Goal: Task Accomplishment & Management: Use online tool/utility

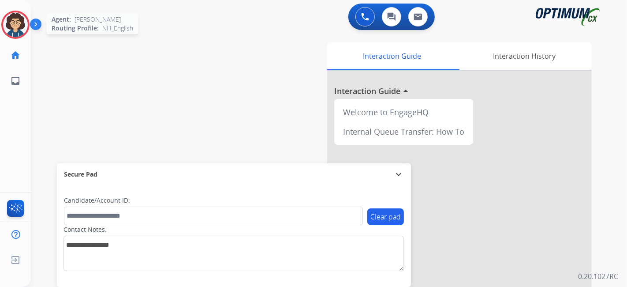
click at [22, 25] on img at bounding box center [15, 24] width 25 height 25
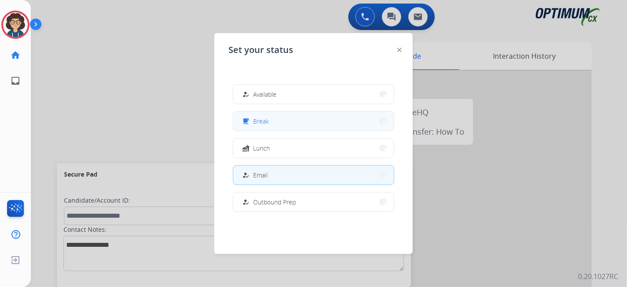
click at [327, 114] on button "free_breakfast Break" at bounding box center [313, 121] width 161 height 19
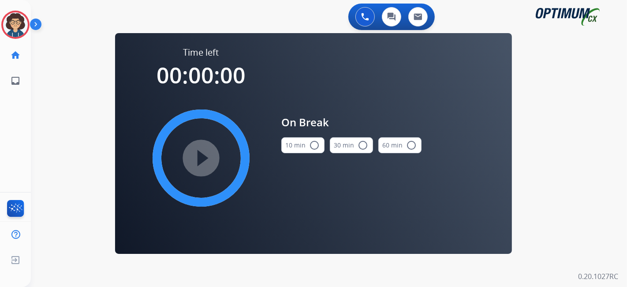
click at [301, 141] on button "10 min radio_button_unchecked" at bounding box center [303, 145] width 43 height 16
click at [196, 163] on mat-icon "play_circle_filled" at bounding box center [201, 158] width 11 height 11
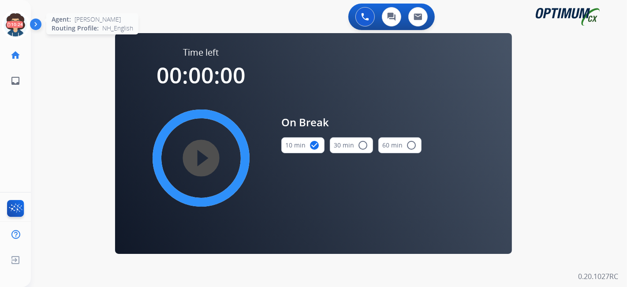
drag, startPoint x: 15, startPoint y: 21, endPoint x: 39, endPoint y: 29, distance: 25.1
click at [16, 21] on icon at bounding box center [15, 25] width 29 height 29
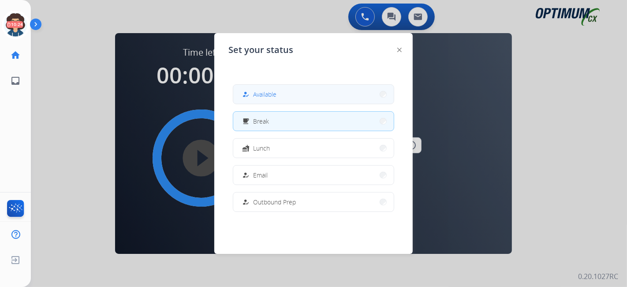
click at [251, 90] on div "how_to_reg" at bounding box center [246, 94] width 13 height 11
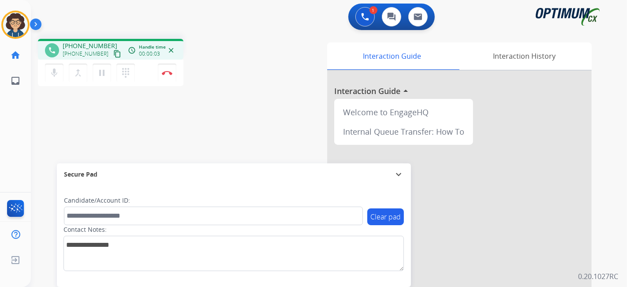
drag, startPoint x: 110, startPoint y: 51, endPoint x: 129, endPoint y: 4, distance: 50.3
click at [110, 46] on div "[PHONE_NUMBER] [PHONE_NUMBER] content_copy" at bounding box center [93, 50] width 60 height 18
click at [113, 53] on mat-icon "content_copy" at bounding box center [117, 54] width 8 height 8
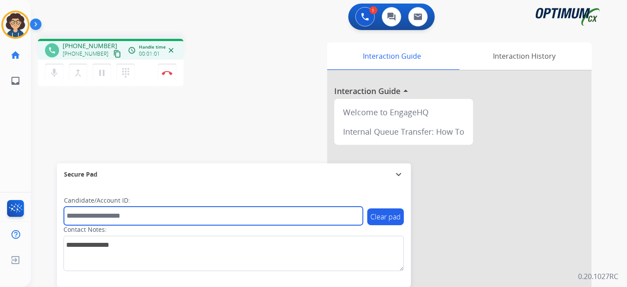
click at [127, 222] on input "text" at bounding box center [213, 216] width 299 height 19
paste input "*******"
type input "*******"
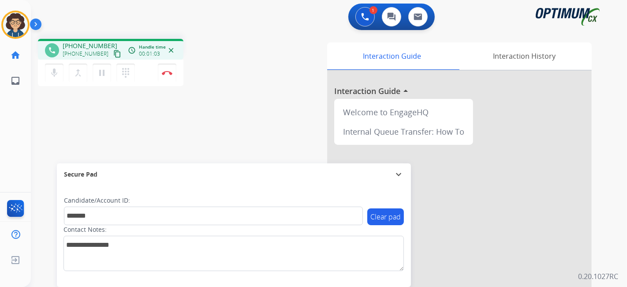
click at [180, 121] on div "phone [PHONE_NUMBER] [PHONE_NUMBER] content_copy access_time Call metrics Queue…" at bounding box center [318, 216] width 575 height 368
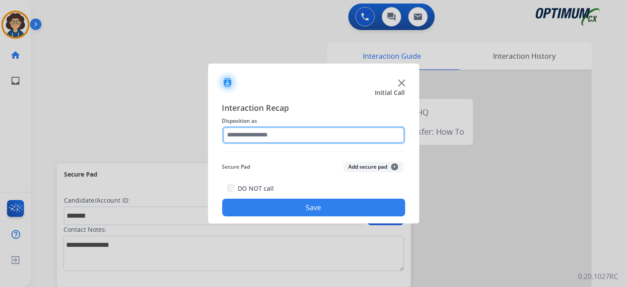
click at [280, 133] on input "text" at bounding box center [313, 135] width 183 height 18
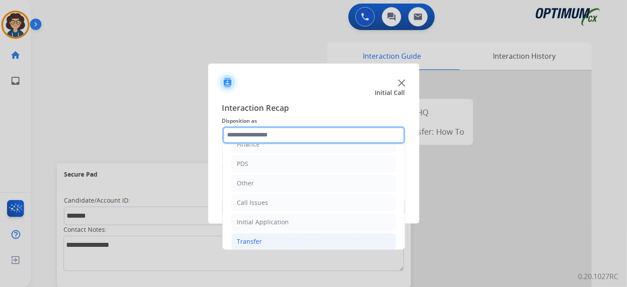
scroll to position [58, 0]
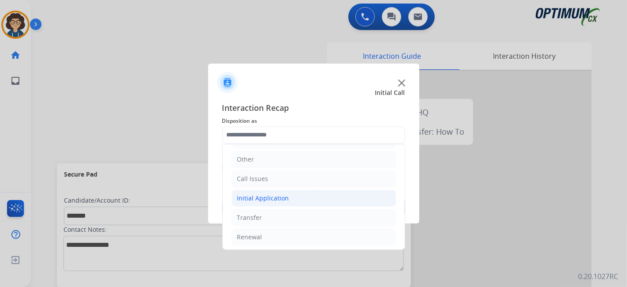
drag, startPoint x: 304, startPoint y: 198, endPoint x: 316, endPoint y: 192, distance: 12.6
click at [306, 196] on li "Initial Application" at bounding box center [314, 198] width 165 height 17
drag, startPoint x: 406, startPoint y: 160, endPoint x: 403, endPoint y: 166, distance: 7.0
click at [403, 166] on div "Interaction Recap Disposition as Bookstore Finance PDS Other Call Issues Initia…" at bounding box center [313, 158] width 211 height 129
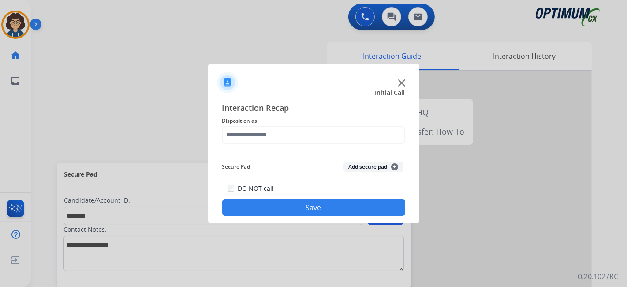
drag, startPoint x: 402, startPoint y: 164, endPoint x: 401, endPoint y: 195, distance: 30.9
click at [386, 164] on button "Add secure pad +" at bounding box center [374, 167] width 60 height 11
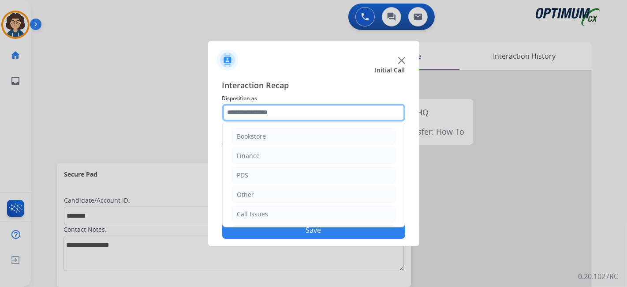
click at [367, 119] on input "text" at bounding box center [313, 113] width 183 height 18
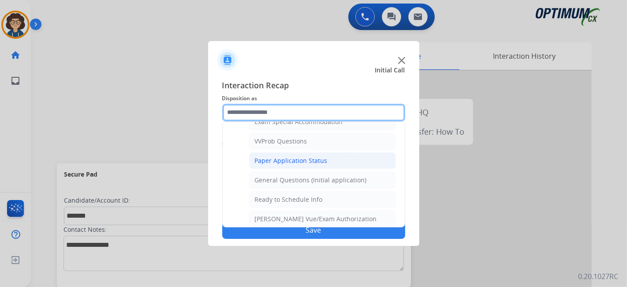
scroll to position [446, 0]
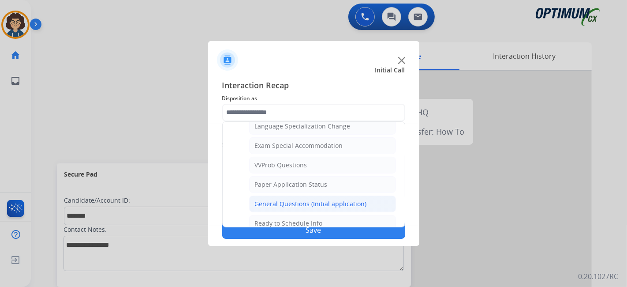
click at [343, 200] on div "General Questions (Initial application)" at bounding box center [311, 203] width 112 height 9
type input "**********"
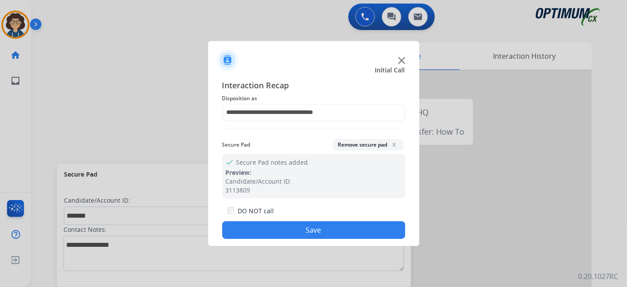
click at [327, 220] on div "DO NOT call Save" at bounding box center [313, 222] width 183 height 34
click at [324, 229] on button "Save" at bounding box center [313, 230] width 183 height 18
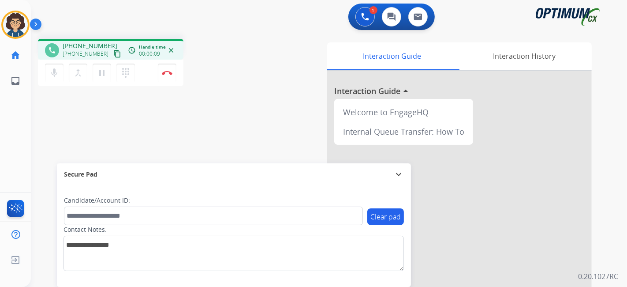
drag, startPoint x: 109, startPoint y: 53, endPoint x: 132, endPoint y: 7, distance: 51.5
click at [113, 53] on mat-icon "content_copy" at bounding box center [117, 54] width 8 height 8
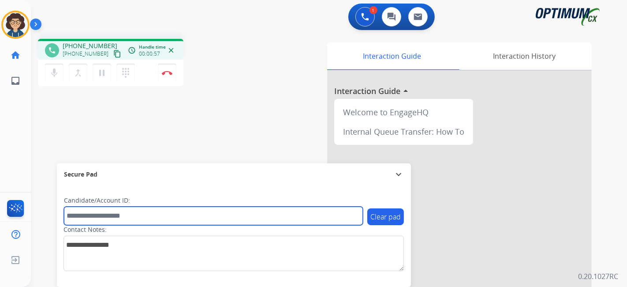
click at [146, 217] on input "text" at bounding box center [213, 216] width 299 height 19
paste input "*******"
type input "*******"
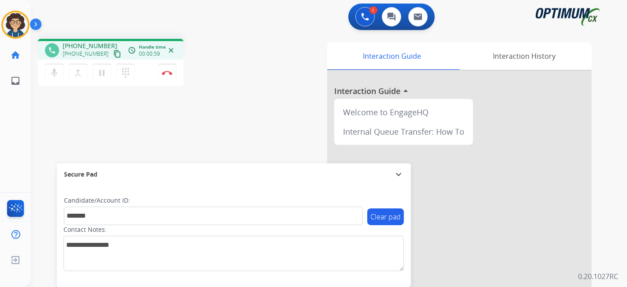
click at [193, 131] on div "phone [PHONE_NUMBER] [PHONE_NUMBER] content_copy access_time Call metrics Queue…" at bounding box center [318, 216] width 575 height 368
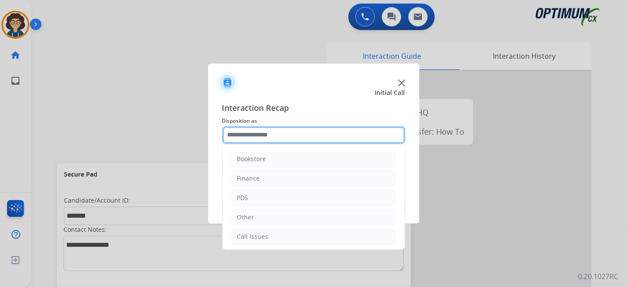
click at [293, 130] on input "text" at bounding box center [313, 135] width 183 height 18
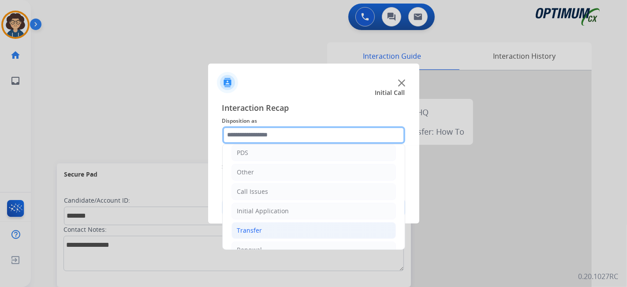
scroll to position [58, 0]
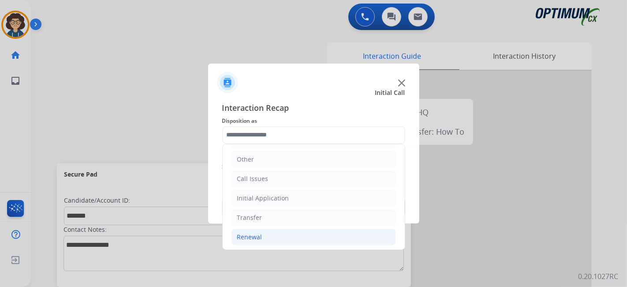
click at [298, 238] on li "Renewal" at bounding box center [314, 237] width 165 height 17
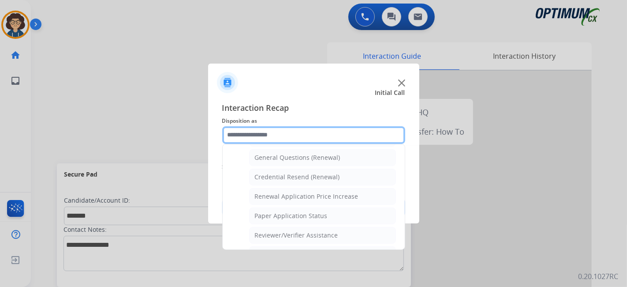
scroll to position [245, 0]
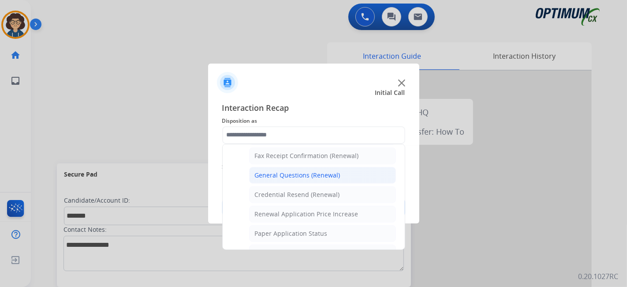
click at [329, 167] on li "General Questions (Renewal)" at bounding box center [322, 175] width 147 height 17
type input "**********"
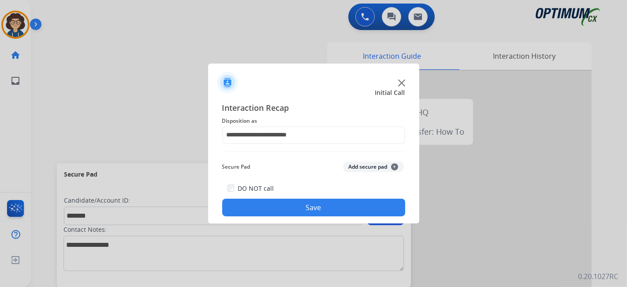
click at [386, 166] on button "Add secure pad +" at bounding box center [374, 167] width 60 height 11
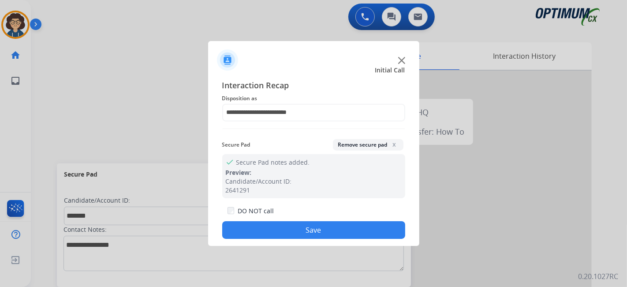
drag, startPoint x: 318, startPoint y: 226, endPoint x: 223, endPoint y: 5, distance: 241.0
click at [317, 225] on button "Save" at bounding box center [313, 230] width 183 height 18
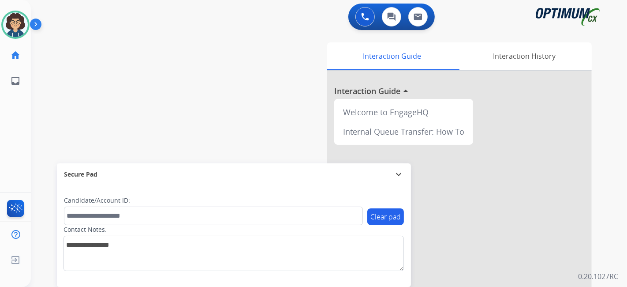
click at [259, 121] on div "swap_horiz Break voice bridge close_fullscreen Connect 3-Way Call merge_type Se…" at bounding box center [318, 216] width 575 height 368
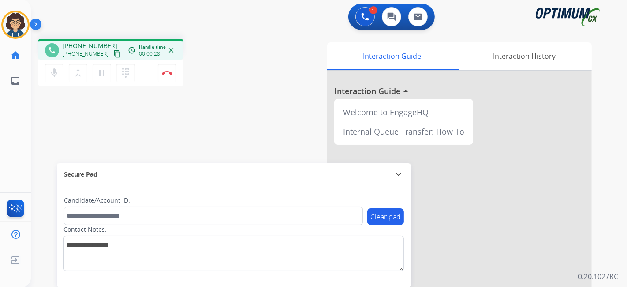
click at [113, 56] on mat-icon "content_copy" at bounding box center [117, 54] width 8 height 8
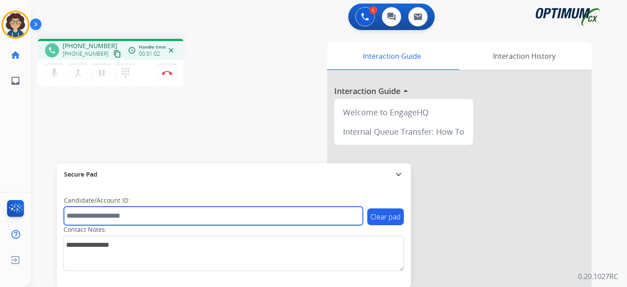
click at [137, 212] on input "text" at bounding box center [213, 216] width 299 height 19
paste input "*******"
type input "*******"
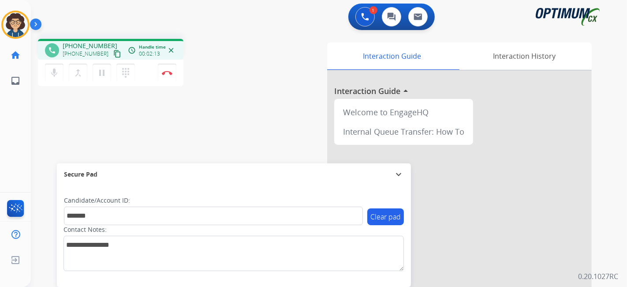
click at [262, 58] on div "phone [PHONE_NUMBER] [PHONE_NUMBER] content_copy access_time Call metrics Queue…" at bounding box center [318, 216] width 575 height 368
click at [173, 72] on button "Disconnect" at bounding box center [167, 73] width 19 height 19
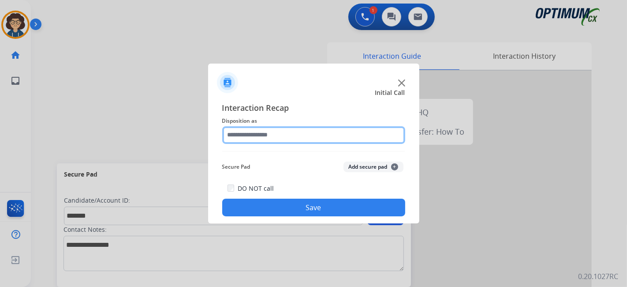
click at [313, 139] on input "text" at bounding box center [313, 135] width 183 height 18
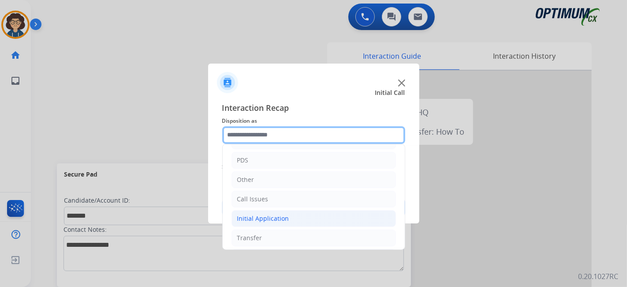
scroll to position [58, 0]
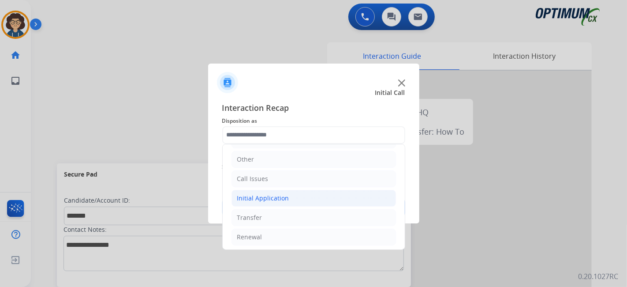
click at [283, 201] on li "Initial Application" at bounding box center [314, 198] width 165 height 17
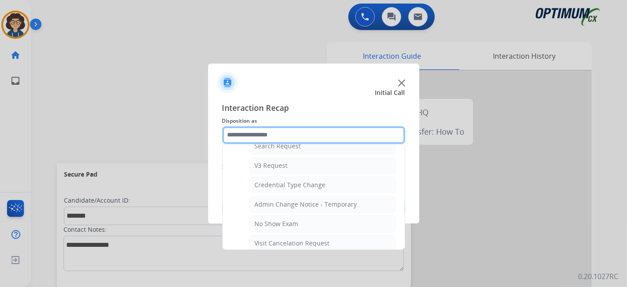
scroll to position [346, 0]
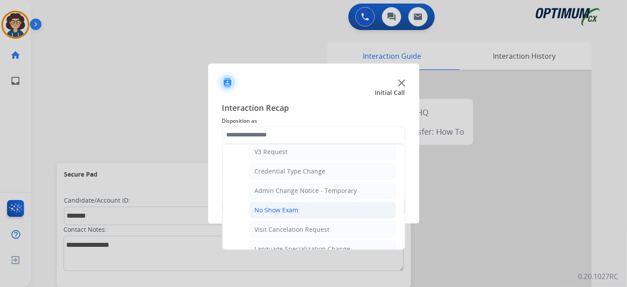
click at [317, 207] on li "No Show Exam" at bounding box center [322, 210] width 147 height 17
type input "**********"
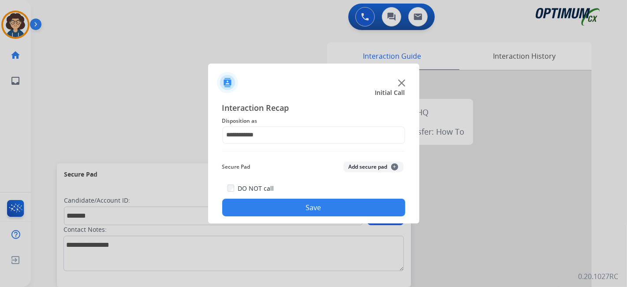
click at [370, 163] on button "Add secure pad +" at bounding box center [374, 167] width 60 height 11
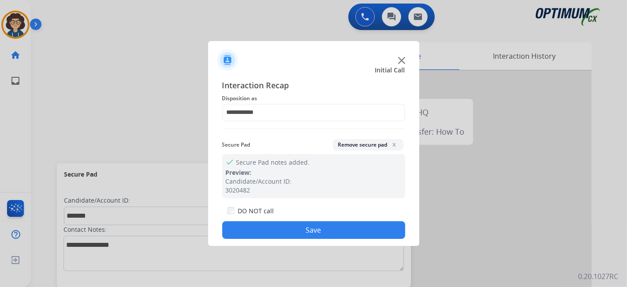
click at [314, 231] on button "Save" at bounding box center [313, 230] width 183 height 18
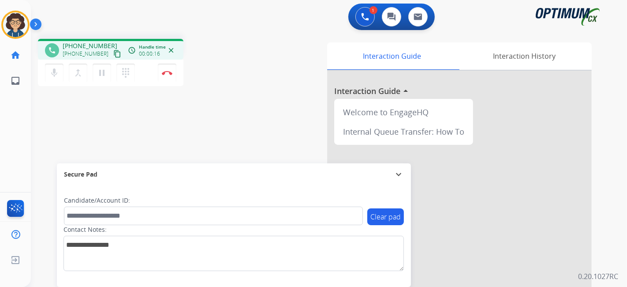
click at [113, 53] on mat-icon "content_copy" at bounding box center [117, 54] width 8 height 8
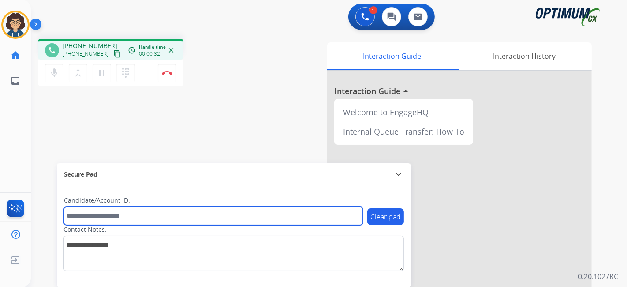
click at [147, 215] on input "text" at bounding box center [213, 216] width 299 height 19
paste input "*******"
type input "*******"
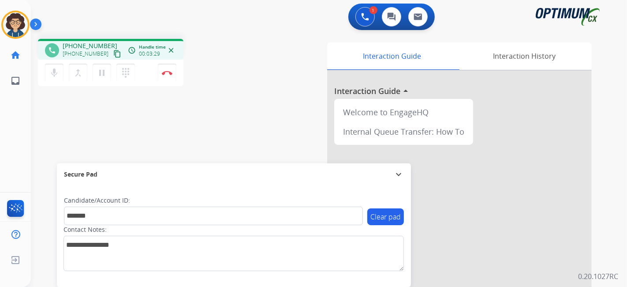
click at [226, 92] on div "phone [PHONE_NUMBER] [PHONE_NUMBER] content_copy access_time Call metrics Queue…" at bounding box center [318, 216] width 575 height 368
click at [215, 32] on div "phone [PHONE_NUMBER] [PHONE_NUMBER] content_copy access_time Call metrics Queue…" at bounding box center [318, 216] width 575 height 368
click at [168, 71] on img at bounding box center [167, 73] width 11 height 4
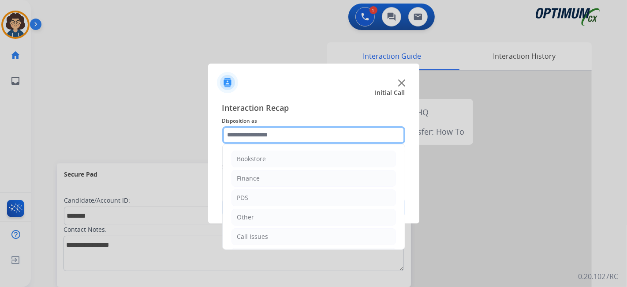
click at [299, 138] on input "text" at bounding box center [313, 135] width 183 height 18
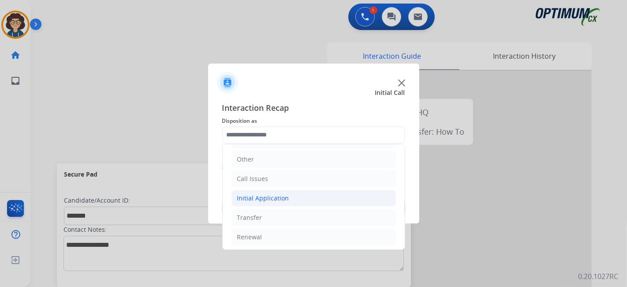
drag, startPoint x: 291, startPoint y: 199, endPoint x: 330, endPoint y: 199, distance: 38.8
click at [293, 199] on li "Initial Application" at bounding box center [314, 198] width 165 height 17
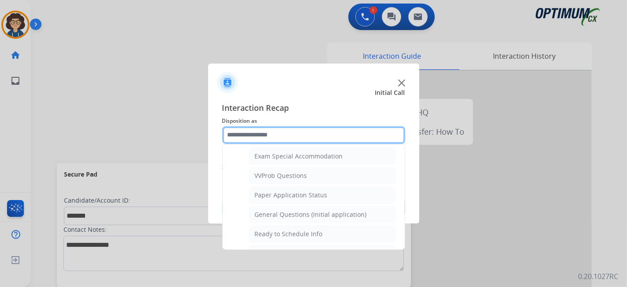
scroll to position [460, 0]
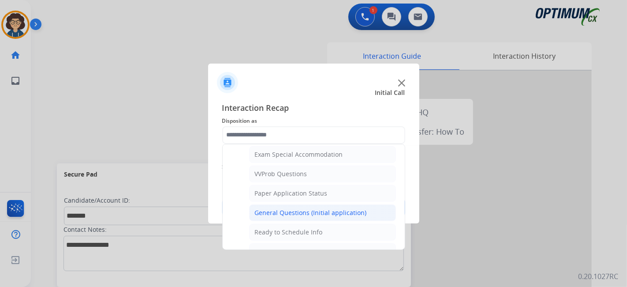
click at [349, 210] on li "General Questions (Initial application)" at bounding box center [322, 212] width 147 height 17
type input "**********"
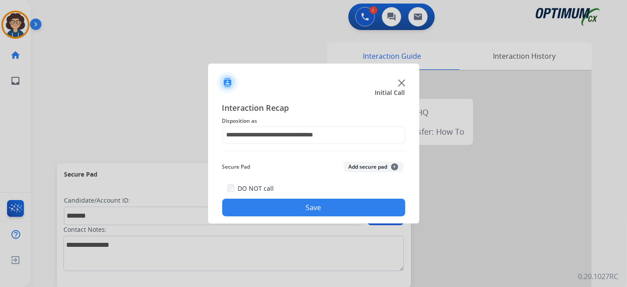
click at [366, 171] on button "Add secure pad +" at bounding box center [374, 167] width 60 height 11
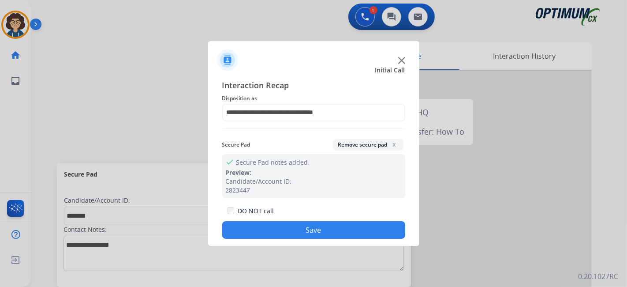
drag, startPoint x: 348, startPoint y: 217, endPoint x: 297, endPoint y: 178, distance: 63.9
click at [347, 217] on div "DO NOT call Save" at bounding box center [313, 222] width 183 height 34
click at [286, 231] on button "Save" at bounding box center [313, 230] width 183 height 18
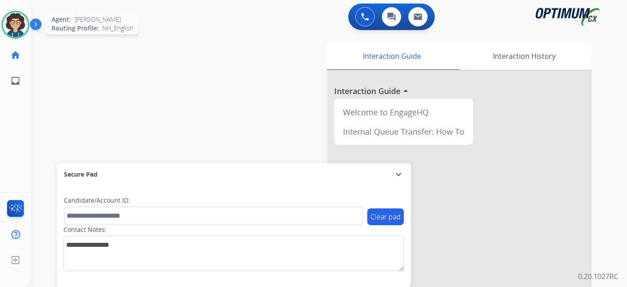
click at [11, 26] on img at bounding box center [15, 24] width 25 height 25
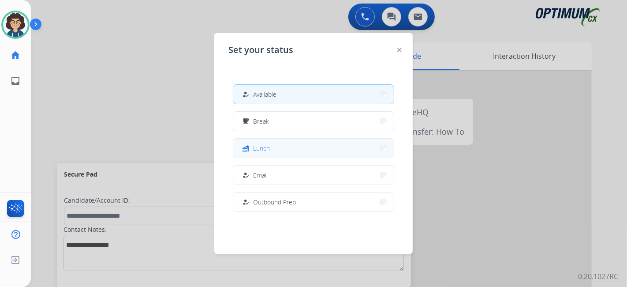
click at [282, 149] on button "fastfood Lunch" at bounding box center [313, 148] width 161 height 19
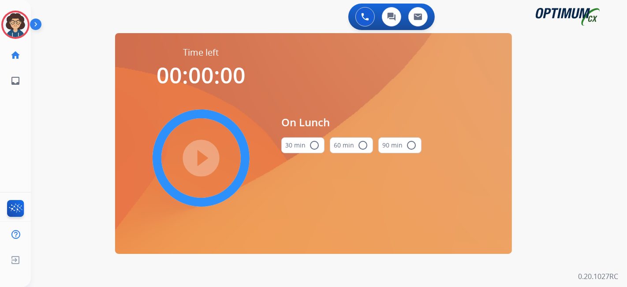
click at [298, 151] on button "30 min radio_button_unchecked" at bounding box center [303, 145] width 43 height 16
click at [200, 163] on mat-icon "play_circle_filled" at bounding box center [201, 158] width 11 height 11
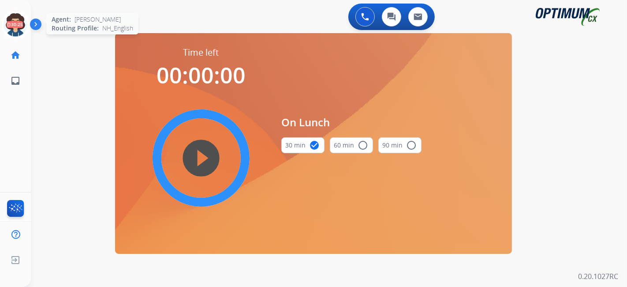
click at [10, 19] on icon at bounding box center [15, 25] width 29 height 29
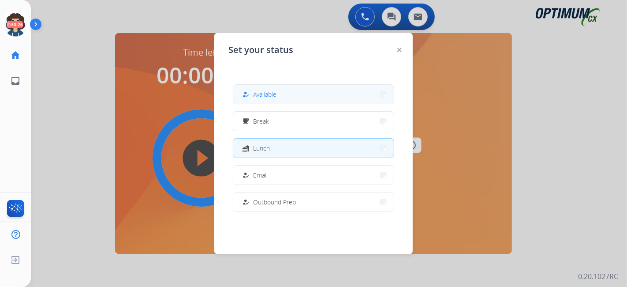
click at [274, 98] on span "Available" at bounding box center [264, 94] width 23 height 9
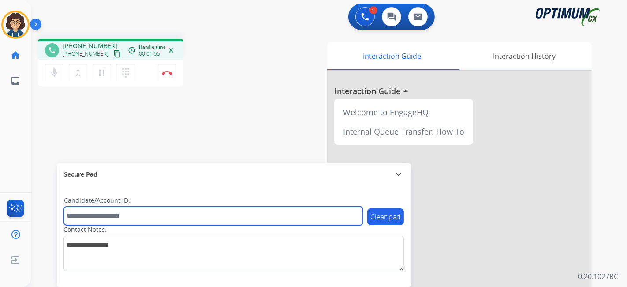
click at [151, 213] on input "text" at bounding box center [213, 216] width 299 height 19
paste input "*******"
type input "*******"
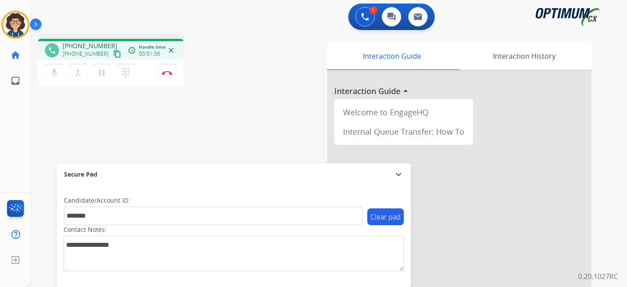
click at [197, 127] on div "phone [PHONE_NUMBER] [PHONE_NUMBER] content_copy access_time Call metrics Queue…" at bounding box center [318, 216] width 575 height 368
drag, startPoint x: 207, startPoint y: 135, endPoint x: 206, endPoint y: 5, distance: 130.2
click at [208, 124] on div "phone [PHONE_NUMBER] [PHONE_NUMBER] content_copy access_time Call metrics Queue…" at bounding box center [318, 216] width 575 height 368
click at [164, 75] on button "Disconnect" at bounding box center [167, 73] width 19 height 19
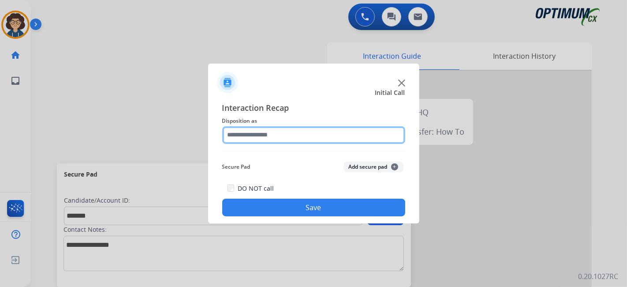
click at [302, 136] on input "text" at bounding box center [313, 135] width 183 height 18
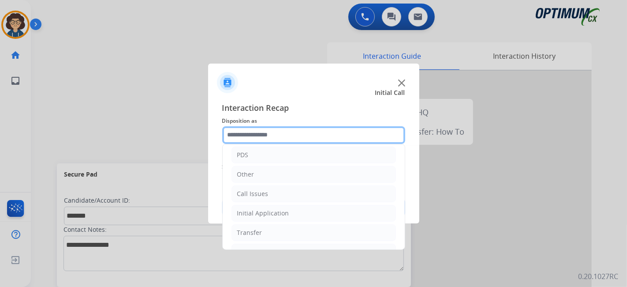
scroll to position [58, 0]
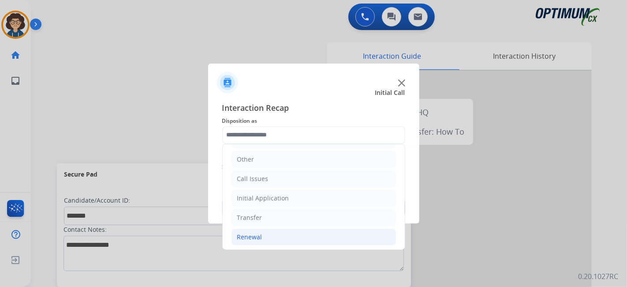
click at [290, 231] on li "Renewal" at bounding box center [314, 237] width 165 height 17
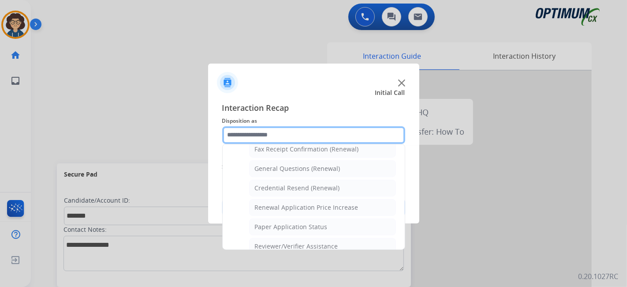
scroll to position [239, 0]
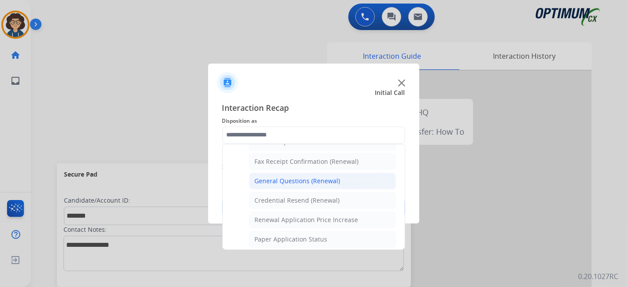
click at [336, 177] on div "General Questions (Renewal)" at bounding box center [298, 181] width 86 height 9
type input "**********"
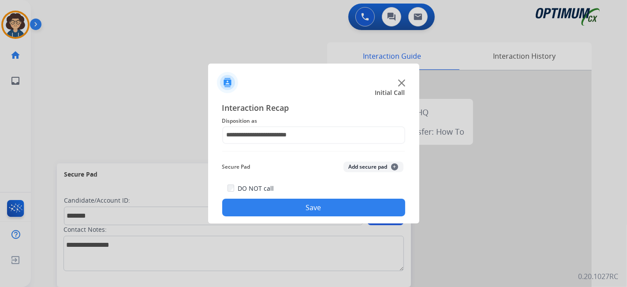
click at [353, 174] on div "Secure Pad Add secure pad +" at bounding box center [313, 167] width 183 height 18
click at [357, 169] on button "Add secure pad +" at bounding box center [374, 167] width 60 height 11
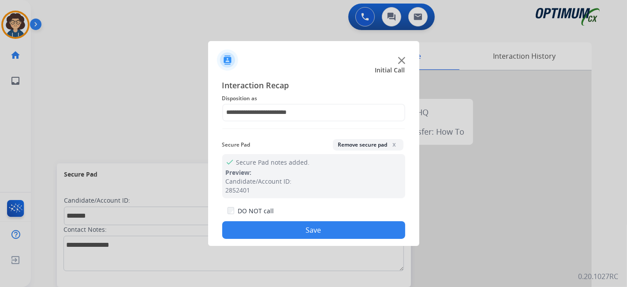
click at [345, 224] on button "Save" at bounding box center [313, 230] width 183 height 18
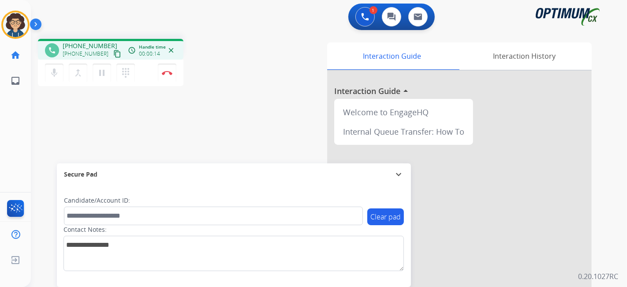
click at [113, 52] on mat-icon "content_copy" at bounding box center [117, 54] width 8 height 8
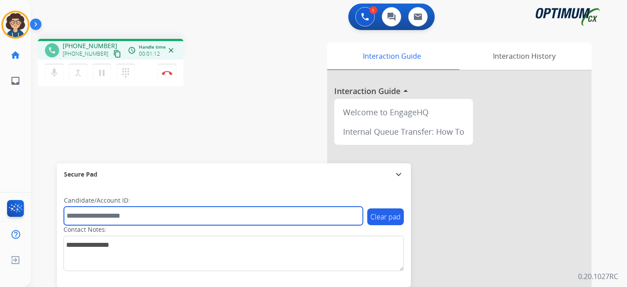
click at [179, 218] on input "text" at bounding box center [213, 216] width 299 height 19
paste input "*******"
type input "*******"
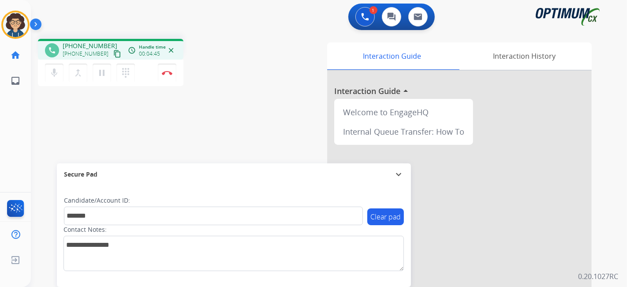
click at [262, 82] on div "phone [PHONE_NUMBER] [PHONE_NUMBER] content_copy access_time Call metrics Queue…" at bounding box center [318, 216] width 575 height 368
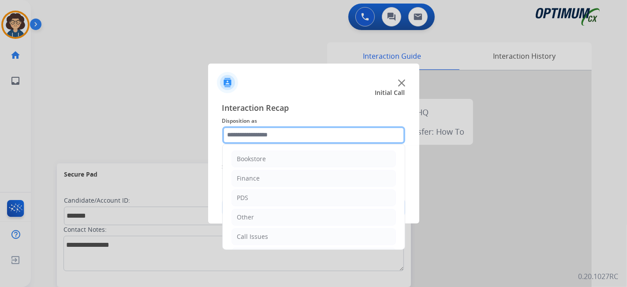
click at [286, 142] on input "text" at bounding box center [313, 135] width 183 height 18
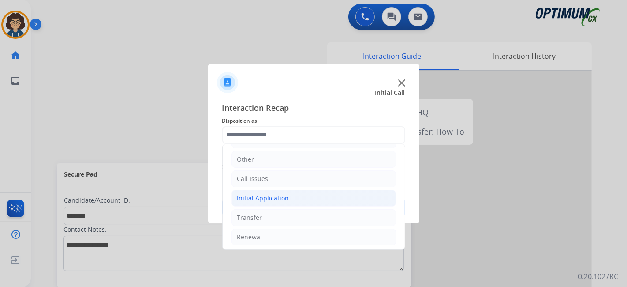
click at [304, 198] on li "Initial Application" at bounding box center [314, 198] width 165 height 17
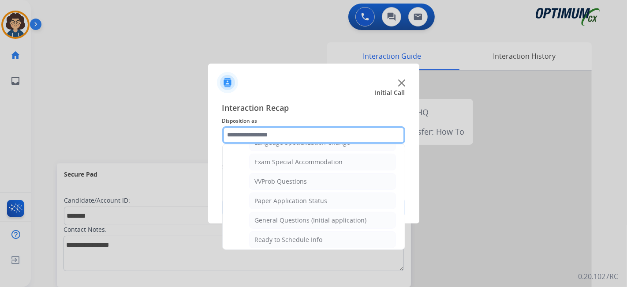
scroll to position [460, 0]
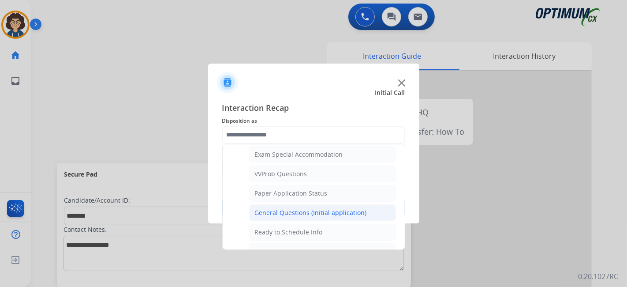
click at [348, 210] on div "General Questions (Initial application)" at bounding box center [311, 212] width 112 height 9
type input "**********"
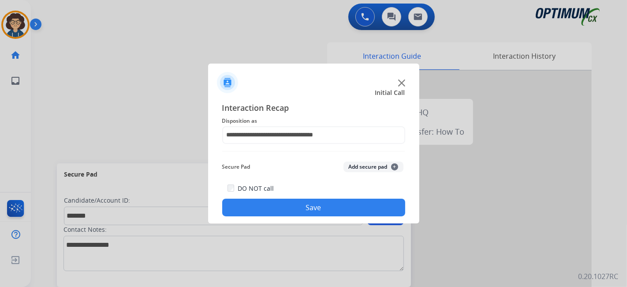
click at [364, 166] on button "Add secure pad +" at bounding box center [374, 167] width 60 height 11
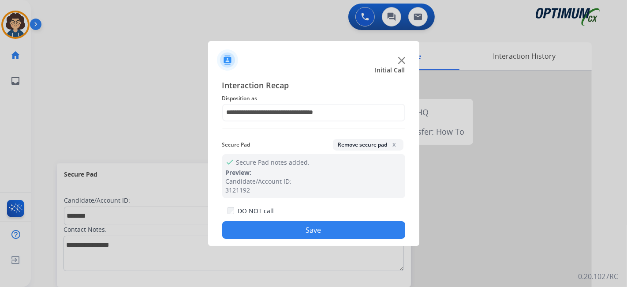
click at [306, 235] on button "Save" at bounding box center [313, 230] width 183 height 18
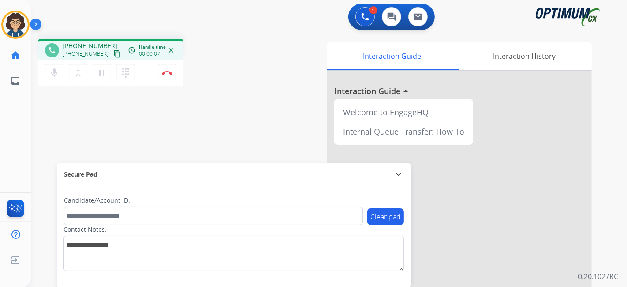
click at [113, 56] on mat-icon "content_copy" at bounding box center [117, 54] width 8 height 8
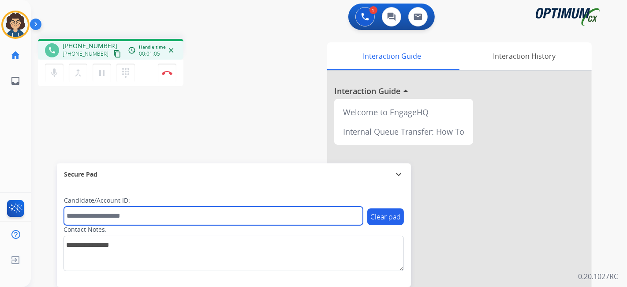
click at [179, 212] on input "text" at bounding box center [213, 216] width 299 height 19
paste input "*******"
type input "*******"
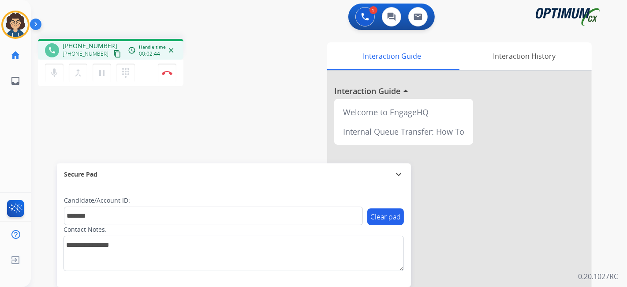
click at [213, 47] on div "phone [PHONE_NUMBER] [PHONE_NUMBER] content_copy access_time Call metrics Queue…" at bounding box center [149, 64] width 222 height 50
click at [250, 85] on div "phone [PHONE_NUMBER] [PHONE_NUMBER] content_copy access_time Call metrics Queue…" at bounding box center [149, 64] width 222 height 50
click at [171, 72] on img at bounding box center [167, 73] width 11 height 4
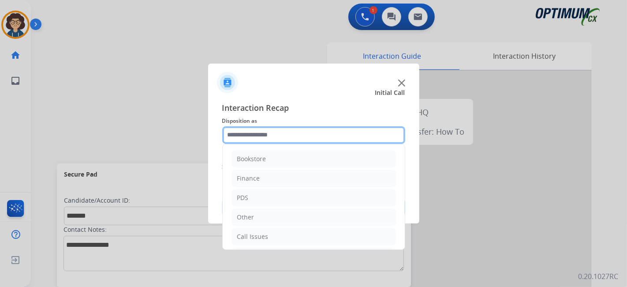
click at [317, 136] on input "text" at bounding box center [313, 135] width 183 height 18
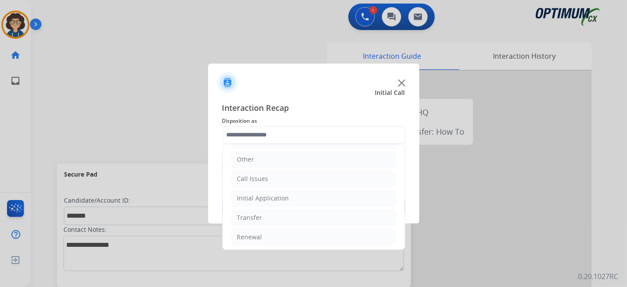
drag, startPoint x: 312, startPoint y: 197, endPoint x: 393, endPoint y: 178, distance: 83.0
click at [317, 195] on li "Initial Application" at bounding box center [314, 198] width 165 height 17
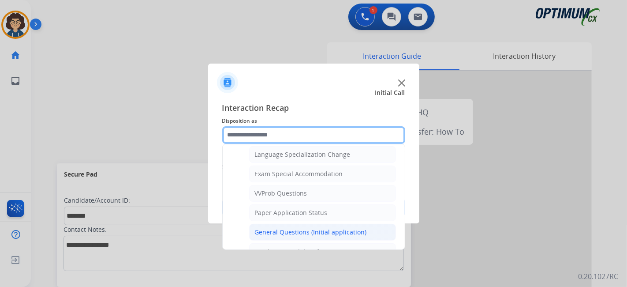
scroll to position [442, 0]
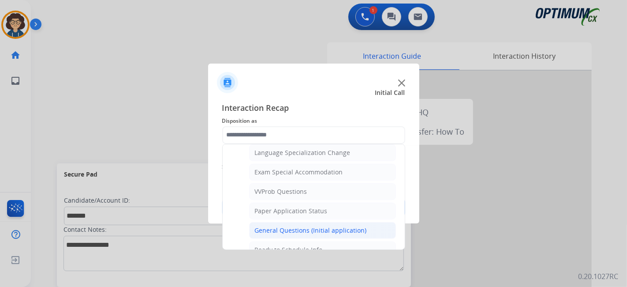
click at [349, 226] on div "General Questions (Initial application)" at bounding box center [311, 230] width 112 height 9
type input "**********"
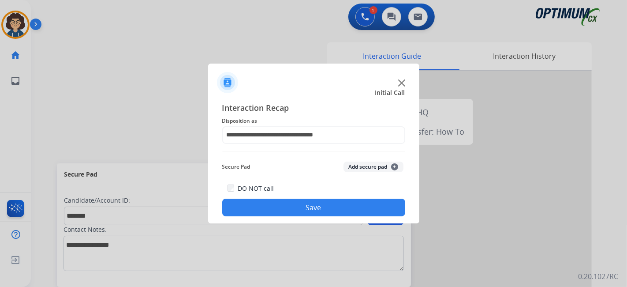
click at [366, 167] on button "Add secure pad +" at bounding box center [374, 167] width 60 height 11
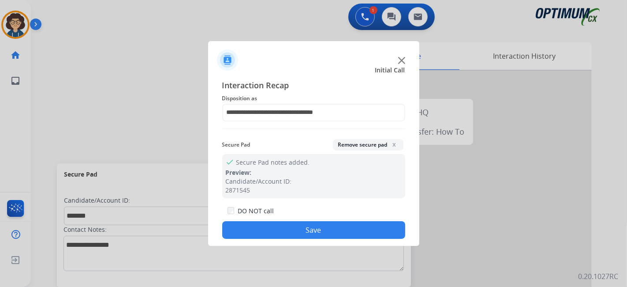
click at [319, 212] on div "DO NOT call Save" at bounding box center [313, 222] width 183 height 34
click at [322, 231] on button "Save" at bounding box center [313, 230] width 183 height 18
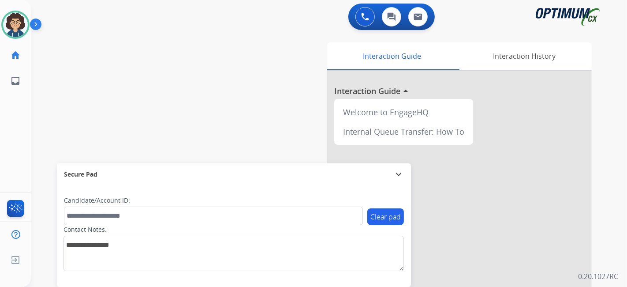
click at [242, 109] on div "swap_horiz Break voice bridge close_fullscreen Connect 3-Way Call merge_type Se…" at bounding box center [318, 216] width 575 height 368
click at [222, 127] on div "swap_horiz Break voice bridge close_fullscreen Connect 3-Way Call merge_type Se…" at bounding box center [318, 216] width 575 height 368
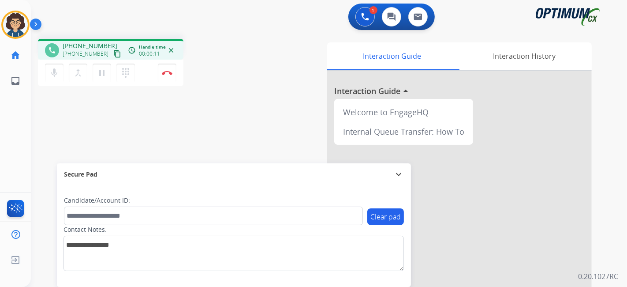
click at [113, 55] on mat-icon "content_copy" at bounding box center [117, 54] width 8 height 8
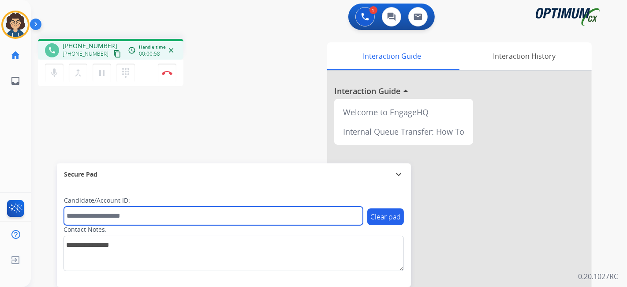
click at [124, 210] on input "text" at bounding box center [213, 216] width 299 height 19
paste input "*******"
type input "*******"
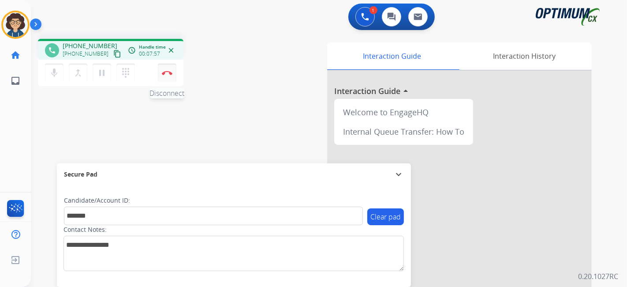
click at [171, 71] on img at bounding box center [167, 73] width 11 height 4
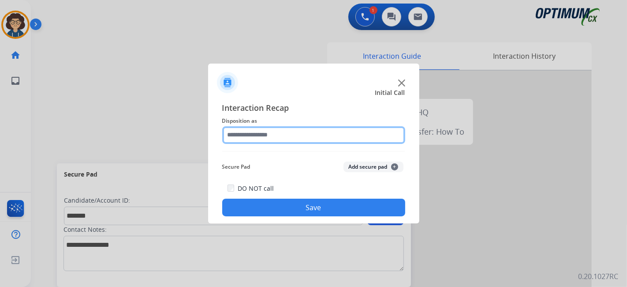
click at [299, 138] on input "text" at bounding box center [313, 135] width 183 height 18
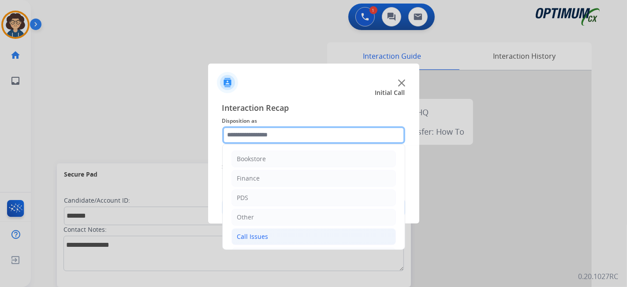
scroll to position [58, 0]
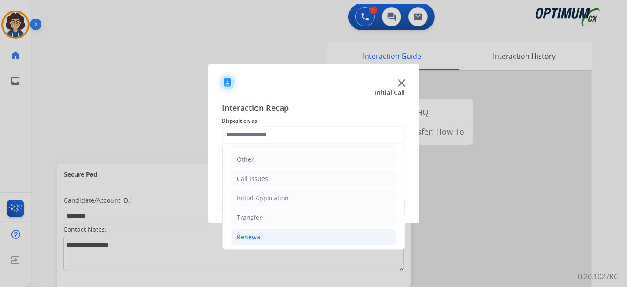
click at [277, 229] on li "Renewal" at bounding box center [314, 237] width 165 height 17
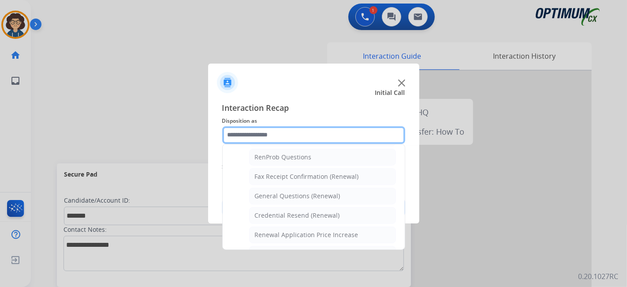
scroll to position [227, 0]
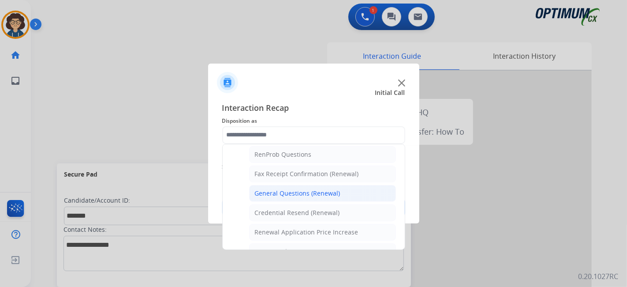
click at [343, 187] on li "General Questions (Renewal)" at bounding box center [322, 193] width 147 height 17
type input "**********"
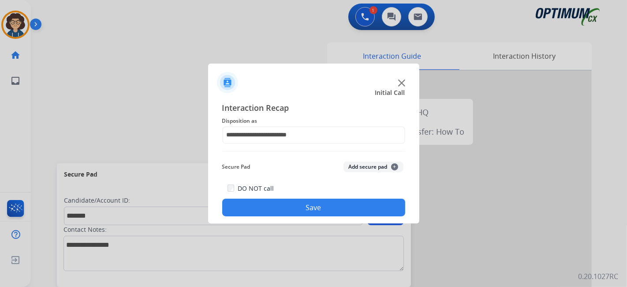
drag, startPoint x: 358, startPoint y: 169, endPoint x: 343, endPoint y: 201, distance: 34.7
click at [359, 169] on button "Add secure pad +" at bounding box center [374, 167] width 60 height 11
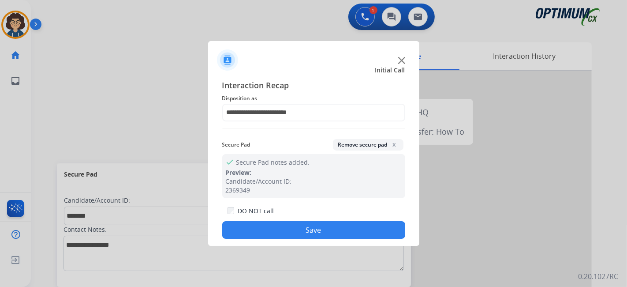
click at [320, 232] on button "Save" at bounding box center [313, 230] width 183 height 18
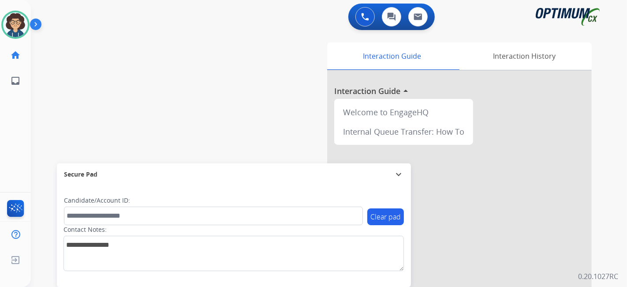
click at [207, 107] on div "swap_horiz Break voice bridge close_fullscreen Connect 3-Way Call merge_type Se…" at bounding box center [318, 216] width 575 height 368
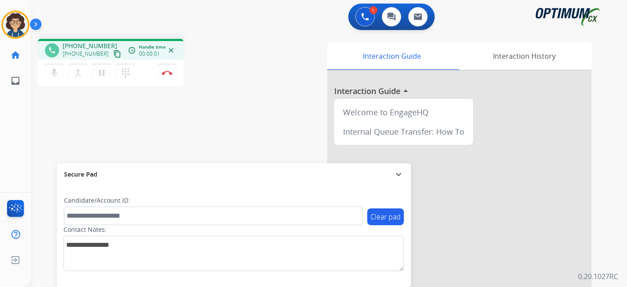
click at [112, 54] on button "content_copy" at bounding box center [117, 54] width 11 height 11
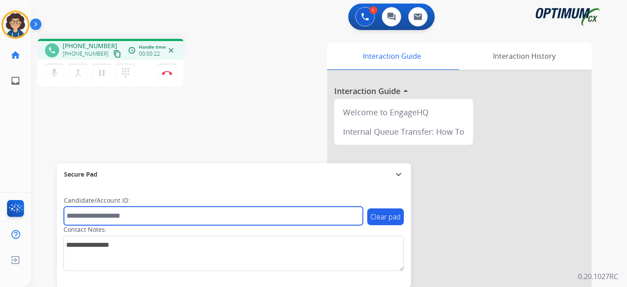
click at [162, 221] on input "text" at bounding box center [213, 216] width 299 height 19
paste input "*******"
type input "*******"
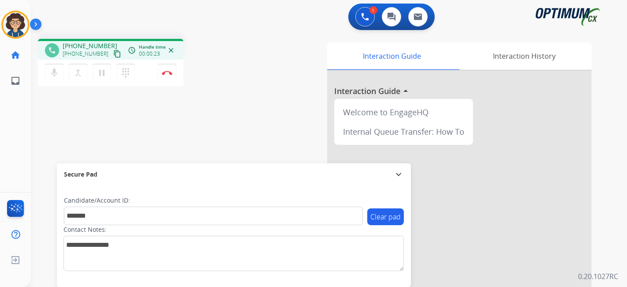
click at [210, 128] on div "phone [PHONE_NUMBER] [PHONE_NUMBER] content_copy access_time Call metrics Queue…" at bounding box center [318, 216] width 575 height 368
click at [173, 73] on button "Disconnect" at bounding box center [167, 73] width 19 height 19
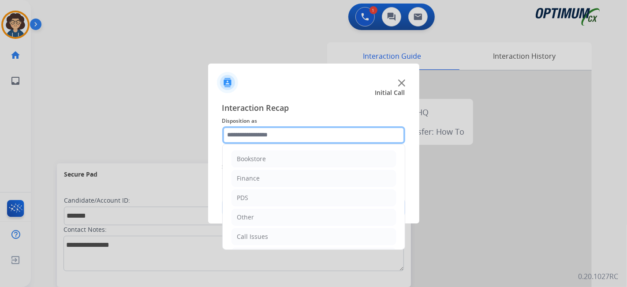
click at [304, 139] on input "text" at bounding box center [313, 135] width 183 height 18
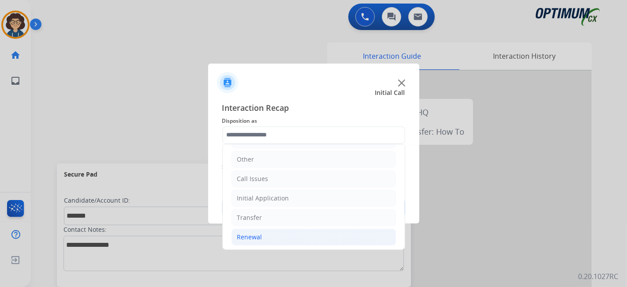
click at [301, 237] on li "Renewal" at bounding box center [314, 237] width 165 height 17
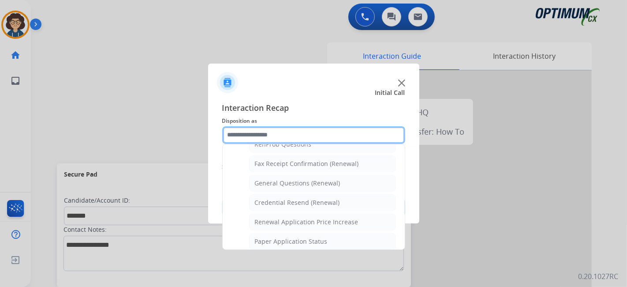
scroll to position [234, 0]
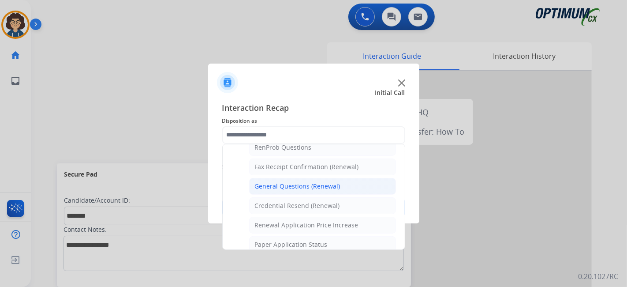
click at [342, 184] on li "General Questions (Renewal)" at bounding box center [322, 186] width 147 height 17
type input "**********"
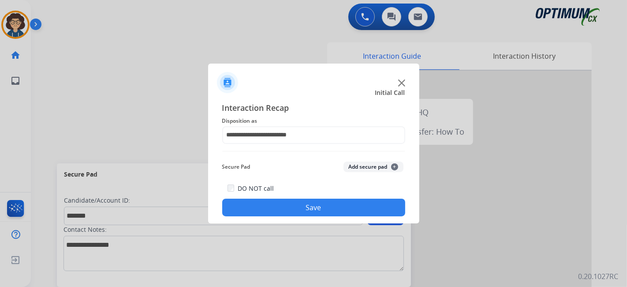
click at [370, 164] on button "Add secure pad +" at bounding box center [374, 167] width 60 height 11
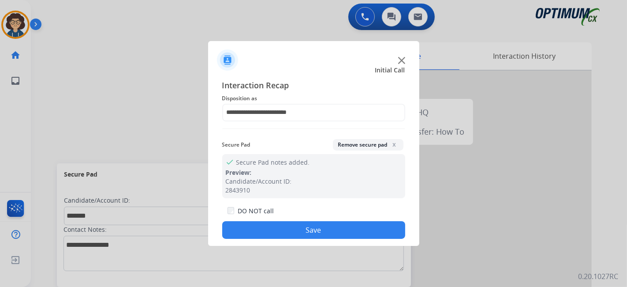
click at [325, 225] on button "Save" at bounding box center [313, 230] width 183 height 18
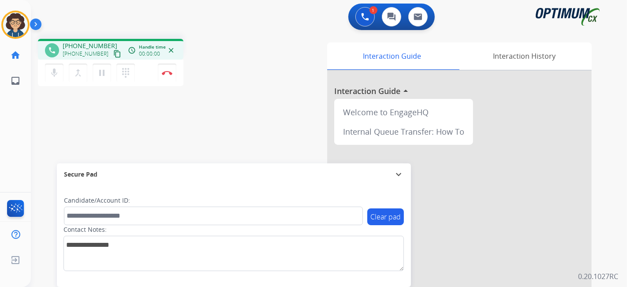
click at [113, 53] on mat-icon "content_copy" at bounding box center [117, 54] width 8 height 8
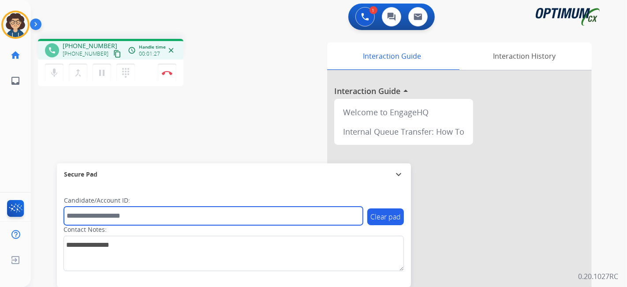
click at [132, 218] on input "text" at bounding box center [213, 216] width 299 height 19
paste input "*******"
type input "*******"
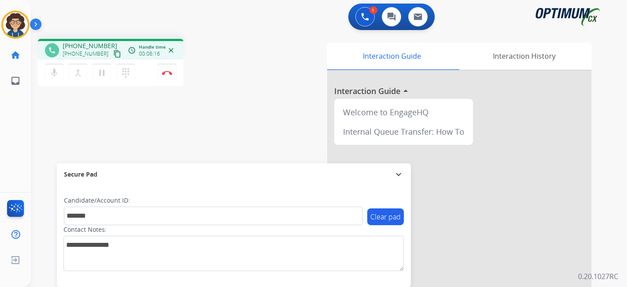
click at [289, 30] on div "1 Voice Interactions 0 Chat Interactions 0 Email Interactions" at bounding box center [323, 18] width 565 height 28
click at [172, 71] on button "Disconnect" at bounding box center [167, 73] width 19 height 19
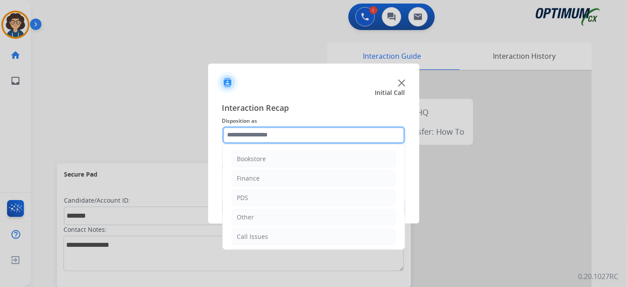
click at [317, 135] on input "text" at bounding box center [313, 135] width 183 height 18
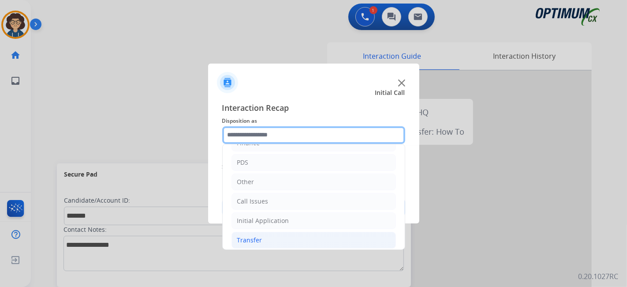
scroll to position [58, 0]
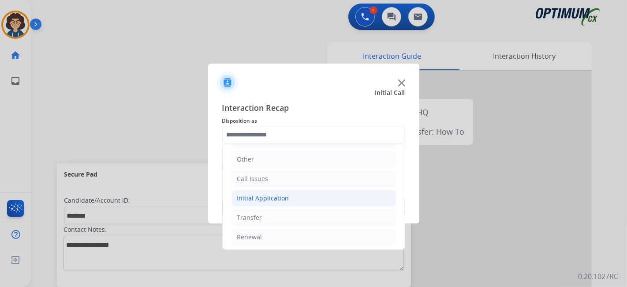
click at [293, 198] on li "Initial Application" at bounding box center [314, 198] width 165 height 17
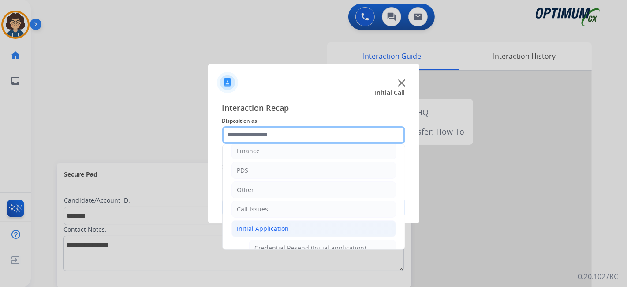
scroll to position [0, 0]
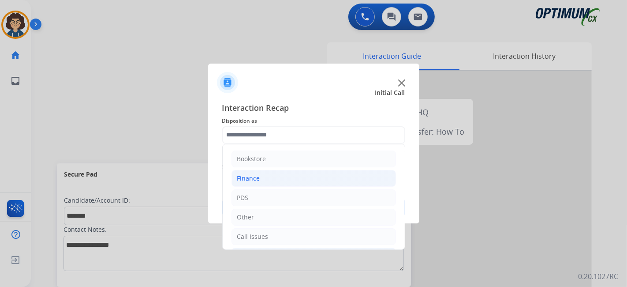
click at [286, 179] on li "Finance" at bounding box center [314, 178] width 165 height 17
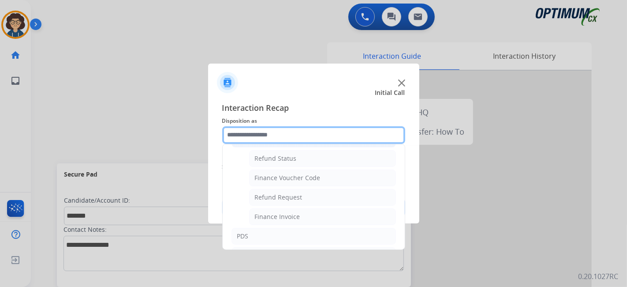
scroll to position [30, 0]
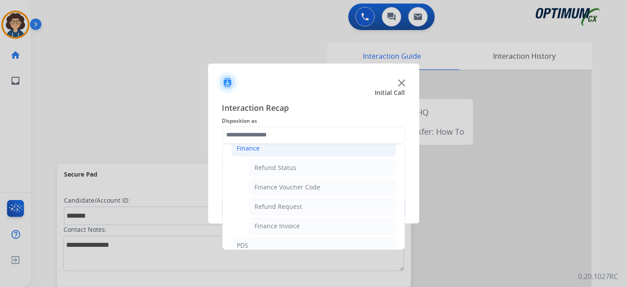
click at [310, 152] on li "Finance" at bounding box center [314, 148] width 165 height 17
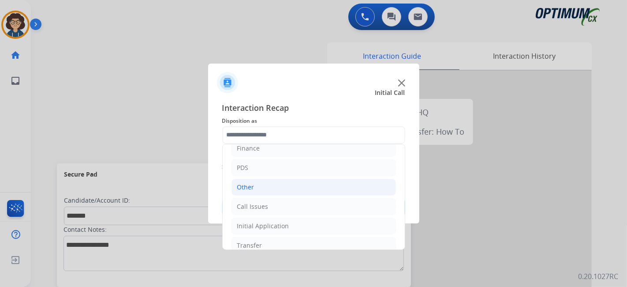
click at [291, 191] on li "Other" at bounding box center [314, 187] width 165 height 17
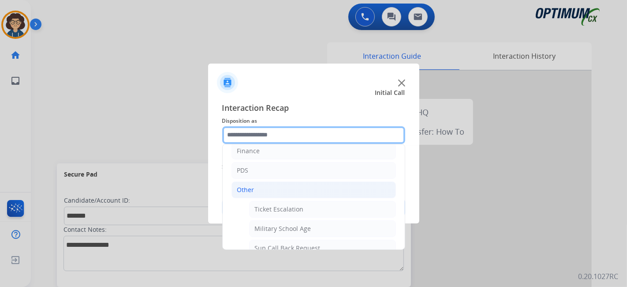
scroll to position [24, 0]
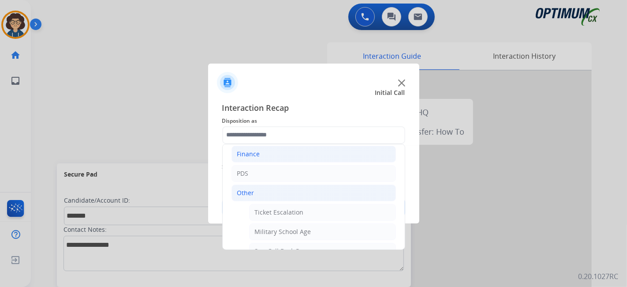
click at [317, 158] on li "Finance" at bounding box center [314, 154] width 165 height 17
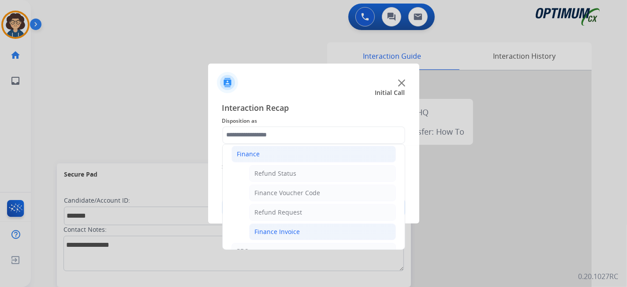
click at [306, 227] on li "Finance Invoice" at bounding box center [322, 231] width 147 height 17
type input "**********"
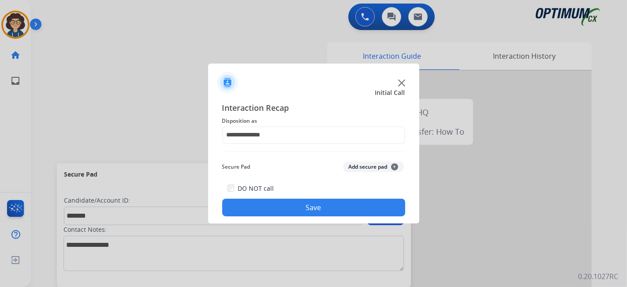
drag, startPoint x: 372, startPoint y: 168, endPoint x: 317, endPoint y: 219, distance: 75.5
click at [373, 169] on button "Add secure pad +" at bounding box center [374, 167] width 60 height 11
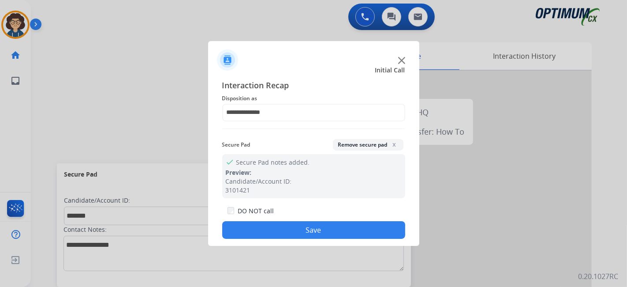
click at [310, 222] on button "Save" at bounding box center [313, 230] width 183 height 18
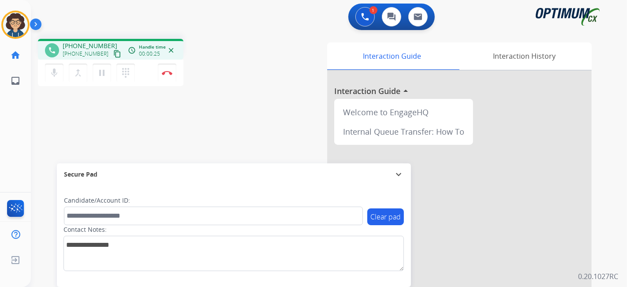
drag, startPoint x: 110, startPoint y: 54, endPoint x: 146, endPoint y: 5, distance: 61.2
click at [113, 53] on mat-icon "content_copy" at bounding box center [117, 54] width 8 height 8
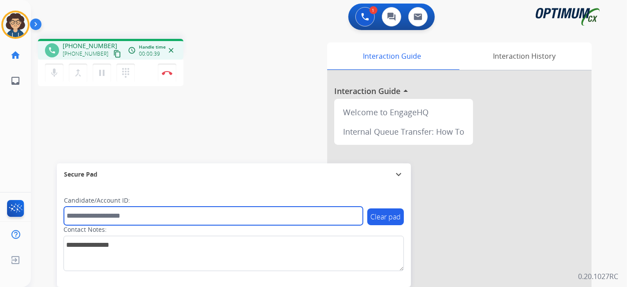
click at [128, 212] on input "text" at bounding box center [213, 216] width 299 height 19
paste input "*******"
type input "*******"
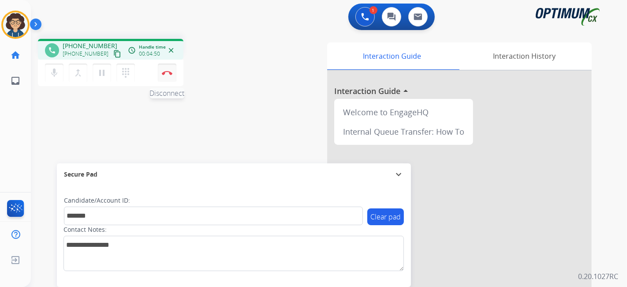
click at [167, 74] on img at bounding box center [167, 73] width 11 height 4
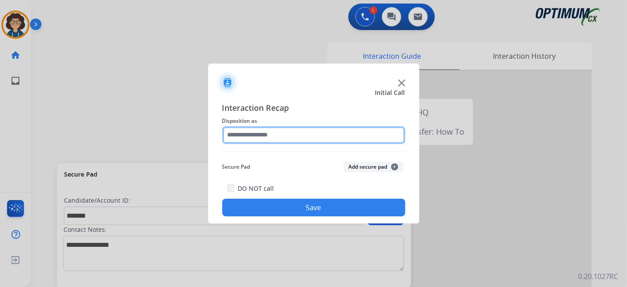
click at [302, 140] on input "text" at bounding box center [313, 135] width 183 height 18
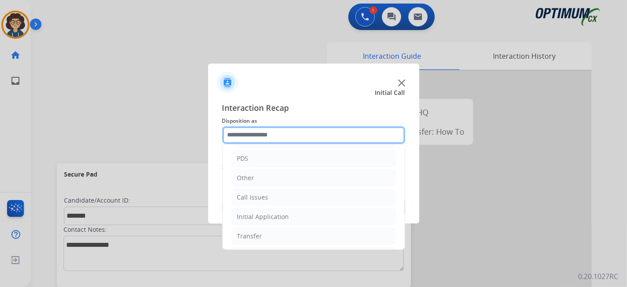
scroll to position [58, 0]
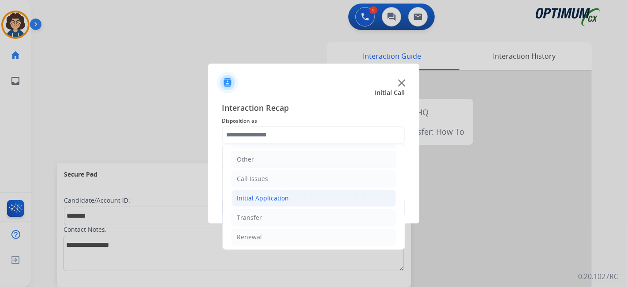
click at [304, 199] on li "Initial Application" at bounding box center [314, 198] width 165 height 17
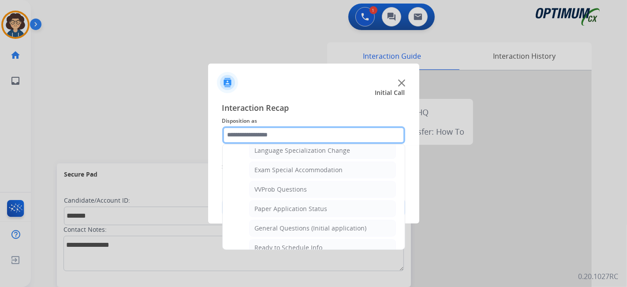
scroll to position [448, 0]
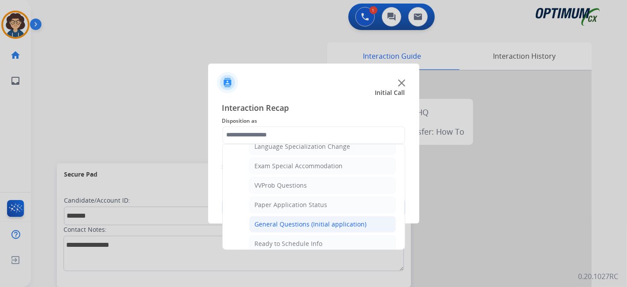
click at [312, 220] on div "General Questions (Initial application)" at bounding box center [311, 224] width 112 height 9
type input "**********"
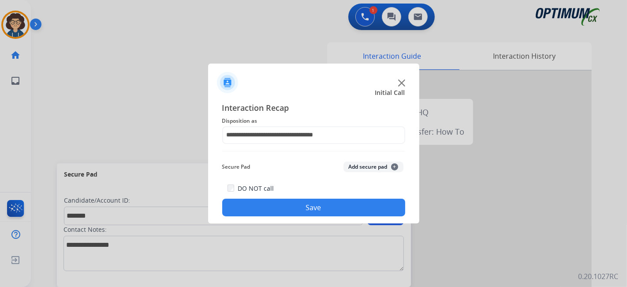
click at [363, 159] on div "Secure Pad Add secure pad +" at bounding box center [313, 167] width 183 height 18
click at [362, 165] on button "Add secure pad +" at bounding box center [374, 167] width 60 height 11
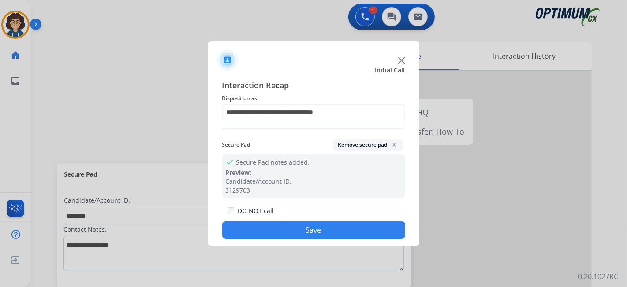
click at [313, 229] on button "Save" at bounding box center [313, 230] width 183 height 18
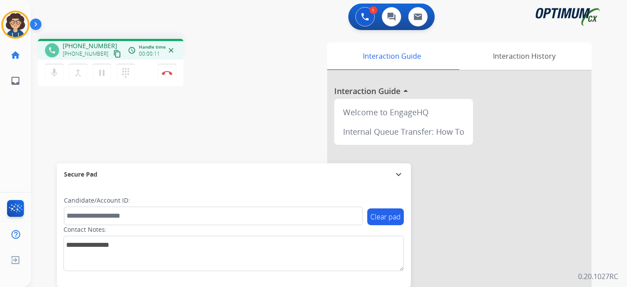
drag, startPoint x: 108, startPoint y: 53, endPoint x: 138, endPoint y: 2, distance: 59.0
click at [113, 52] on mat-icon "content_copy" at bounding box center [117, 54] width 8 height 8
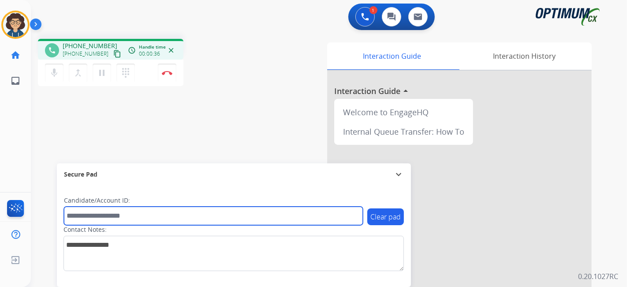
click at [132, 211] on input "text" at bounding box center [213, 216] width 299 height 19
paste input "*******"
type input "*******"
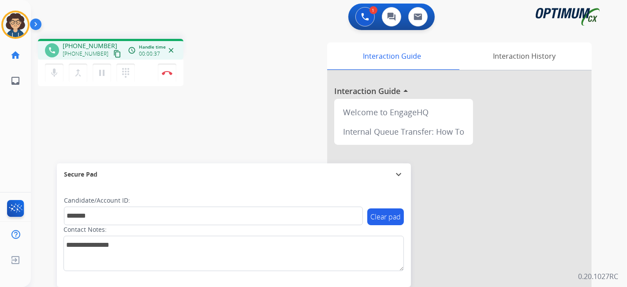
click at [218, 155] on div "phone [PHONE_NUMBER] [PHONE_NUMBER] content_copy access_time Call metrics Queue…" at bounding box center [318, 216] width 575 height 368
click at [244, 97] on div "phone [PHONE_NUMBER] [PHONE_NUMBER] content_copy access_time Call metrics Queue…" at bounding box center [318, 216] width 575 height 368
click at [166, 75] on button "Disconnect" at bounding box center [167, 73] width 19 height 19
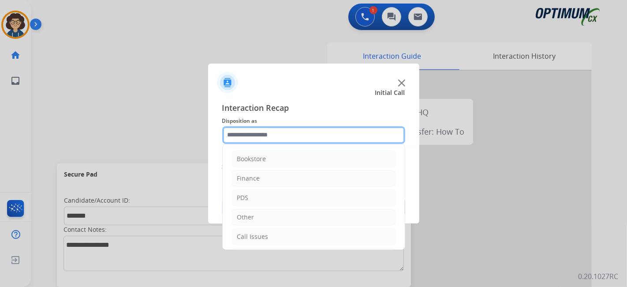
click at [309, 133] on input "text" at bounding box center [313, 135] width 183 height 18
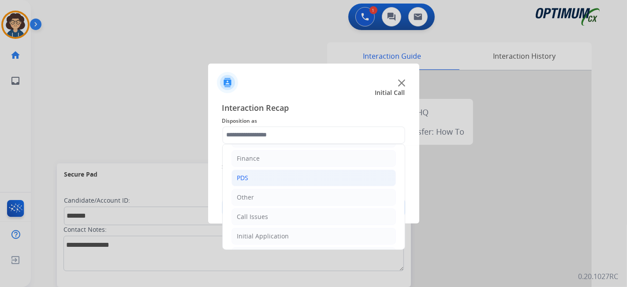
click at [327, 181] on li "PDS" at bounding box center [314, 177] width 165 height 17
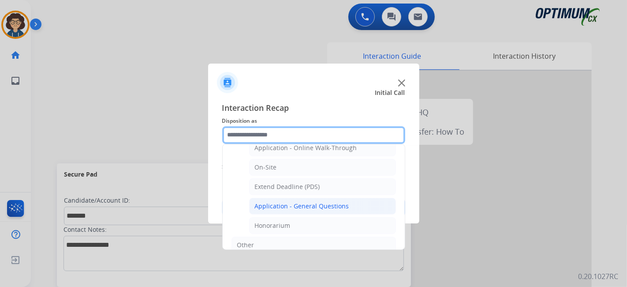
scroll to position [218, 0]
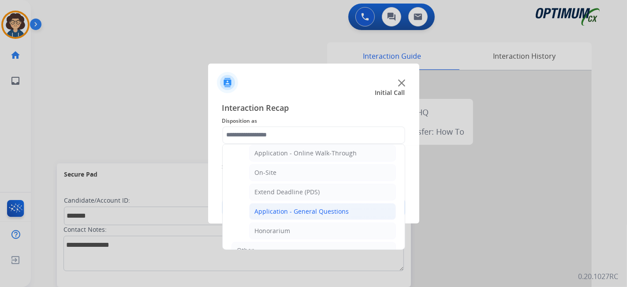
click at [338, 207] on div "Application - General Questions" at bounding box center [302, 211] width 94 height 9
type input "**********"
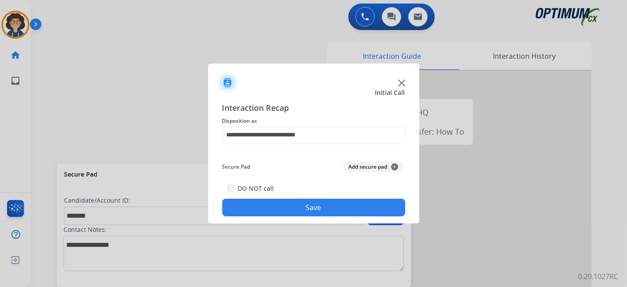
click at [370, 165] on button "Add secure pad +" at bounding box center [374, 167] width 60 height 11
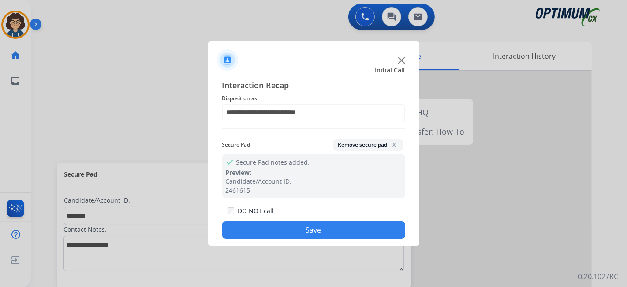
click at [323, 224] on button "Save" at bounding box center [313, 230] width 183 height 18
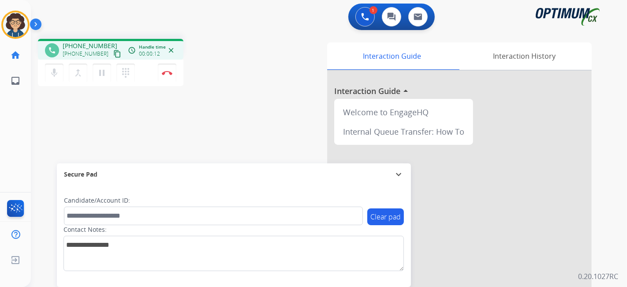
click at [115, 55] on div "phone [PHONE_NUMBER] [PHONE_NUMBER] content_copy access_time Call metrics Queue…" at bounding box center [111, 49] width 146 height 21
click at [113, 56] on mat-icon "content_copy" at bounding box center [117, 54] width 8 height 8
click at [146, 206] on div "Candidate/Account ID:" at bounding box center [213, 210] width 299 height 29
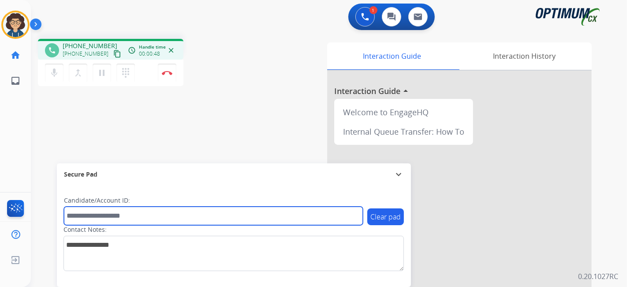
click at [145, 215] on input "text" at bounding box center [213, 216] width 299 height 19
paste input "*******"
type input "*******"
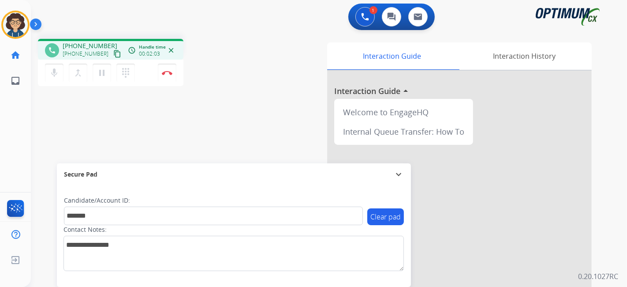
click at [223, 109] on div "phone [PHONE_NUMBER] [PHONE_NUMBER] content_copy access_time Call metrics Queue…" at bounding box center [318, 216] width 575 height 368
click at [168, 75] on button "Disconnect" at bounding box center [167, 73] width 19 height 19
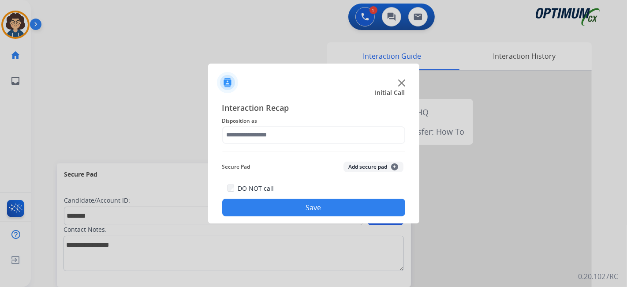
click at [316, 144] on div "Interaction Recap Disposition as Secure Pad Add secure pad + DO NOT call Save" at bounding box center [313, 158] width 183 height 115
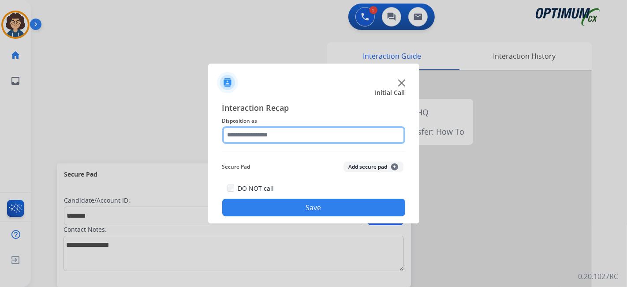
click at [313, 140] on input "text" at bounding box center [313, 135] width 183 height 18
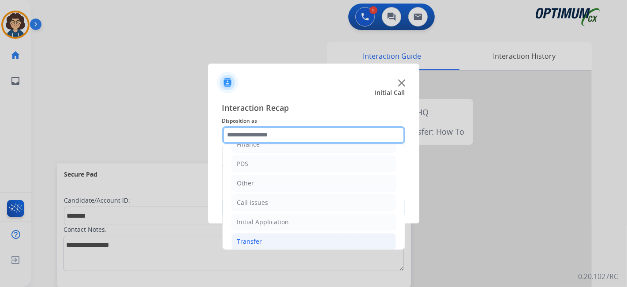
scroll to position [58, 0]
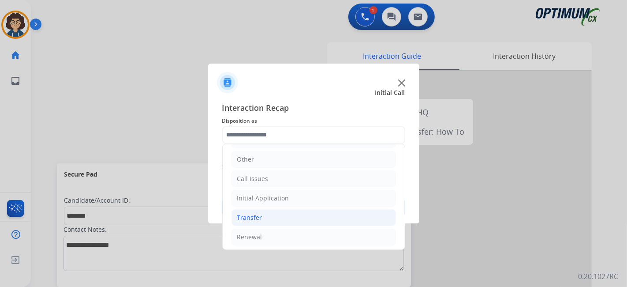
drag, startPoint x: 276, startPoint y: 230, endPoint x: 332, endPoint y: 217, distance: 57.6
click at [276, 231] on li "Renewal" at bounding box center [314, 237] width 165 height 17
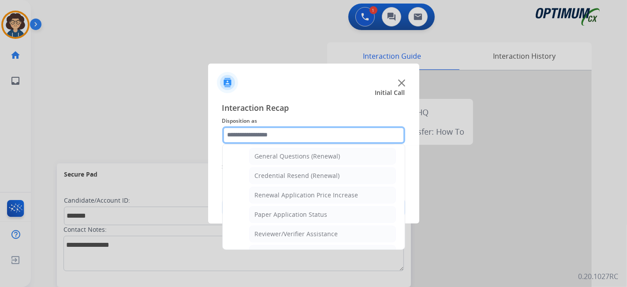
scroll to position [270, 0]
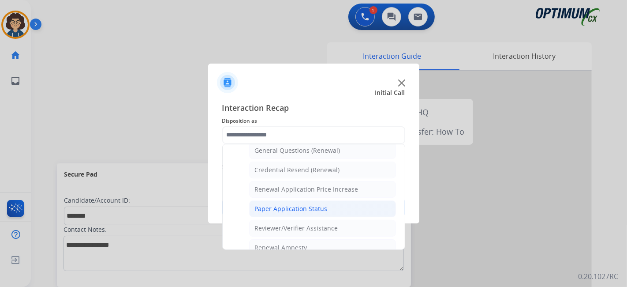
click at [343, 206] on li "Paper Application Status" at bounding box center [322, 208] width 147 height 17
type input "**********"
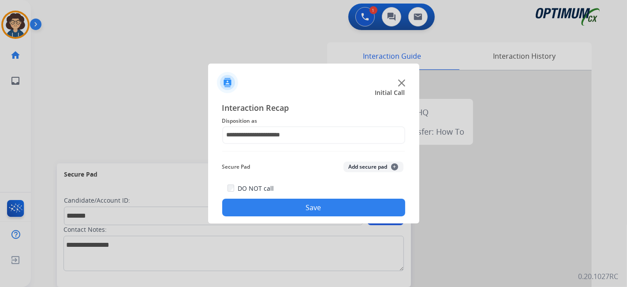
click at [369, 164] on button "Add secure pad +" at bounding box center [374, 167] width 60 height 11
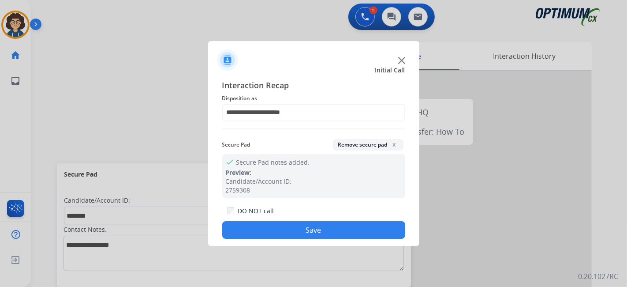
drag, startPoint x: 312, startPoint y: 233, endPoint x: 269, endPoint y: 169, distance: 76.7
click at [310, 233] on button "Save" at bounding box center [313, 230] width 183 height 18
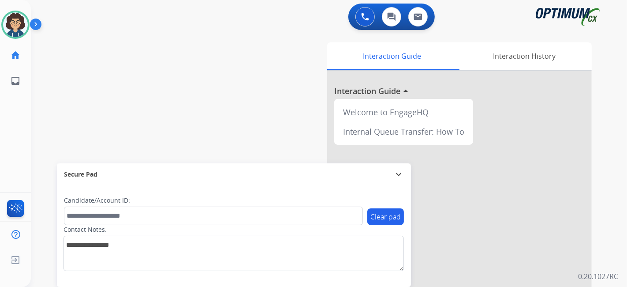
click at [178, 65] on div "swap_horiz Break voice bridge close_fullscreen Connect 3-Way Call merge_type Se…" at bounding box center [318, 216] width 575 height 368
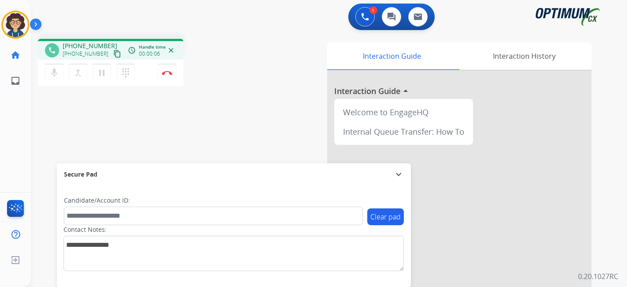
click at [113, 51] on mat-icon "content_copy" at bounding box center [117, 54] width 8 height 8
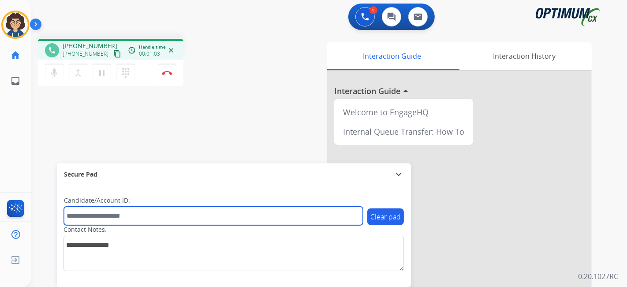
click at [151, 213] on input "text" at bounding box center [213, 216] width 299 height 19
paste input "*******"
type input "*******"
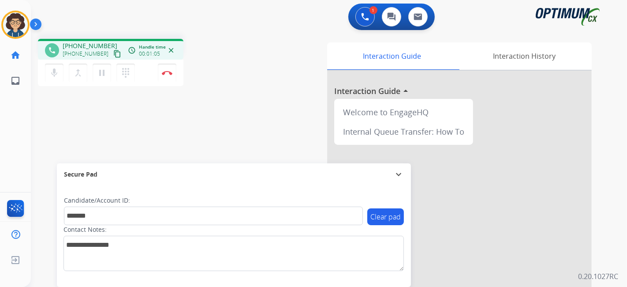
drag, startPoint x: 215, startPoint y: 145, endPoint x: 212, endPoint y: 150, distance: 5.8
click at [216, 146] on div "phone [PHONE_NUMBER] [PHONE_NUMBER] content_copy access_time Call metrics Queue…" at bounding box center [318, 216] width 575 height 368
click at [101, 68] on mat-icon "pause" at bounding box center [102, 73] width 11 height 11
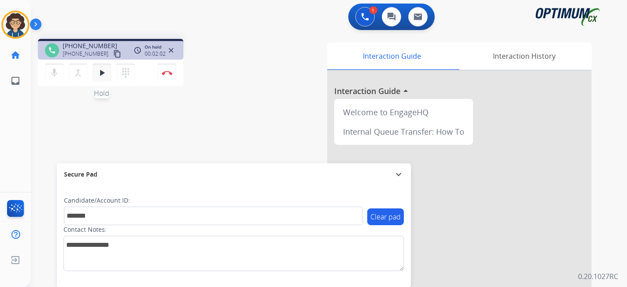
click at [99, 75] on mat-icon "play_arrow" at bounding box center [102, 73] width 11 height 11
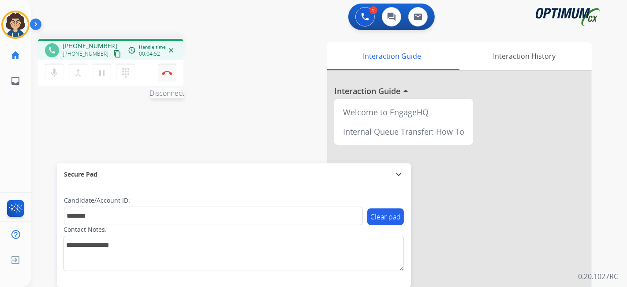
click at [169, 78] on button "Disconnect" at bounding box center [167, 73] width 19 height 19
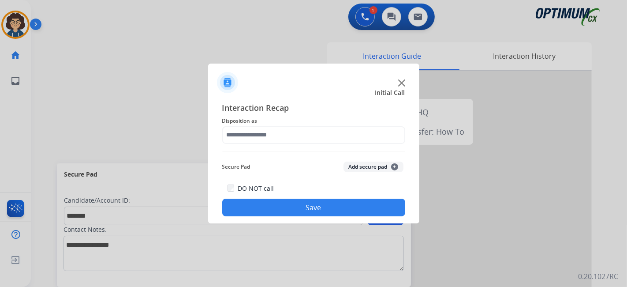
click at [297, 118] on span "Disposition as" at bounding box center [313, 121] width 183 height 11
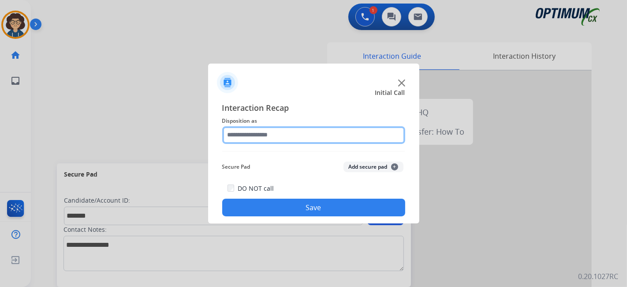
click at [304, 135] on input "text" at bounding box center [313, 135] width 183 height 18
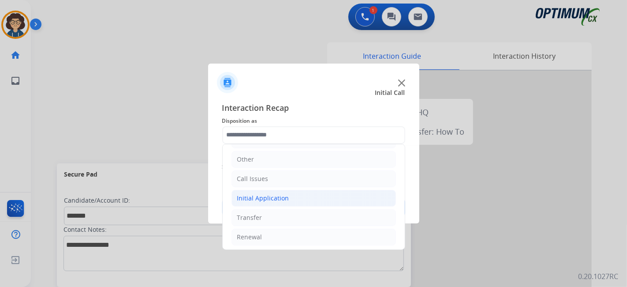
drag, startPoint x: 280, startPoint y: 235, endPoint x: 379, endPoint y: 204, distance: 103.4
click at [281, 234] on li "Renewal" at bounding box center [314, 237] width 165 height 17
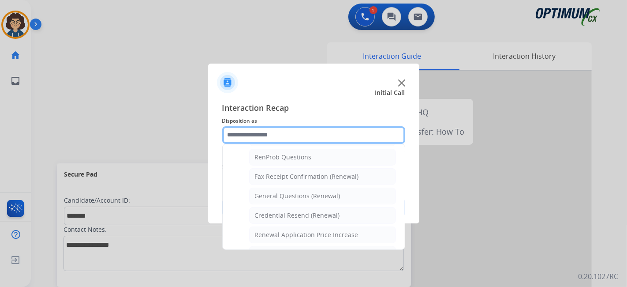
scroll to position [202, 0]
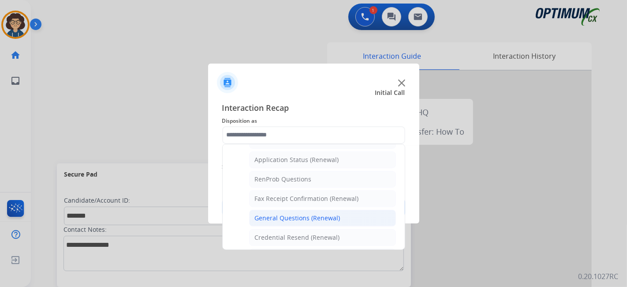
click at [318, 214] on div "General Questions (Renewal)" at bounding box center [298, 218] width 86 height 9
type input "**********"
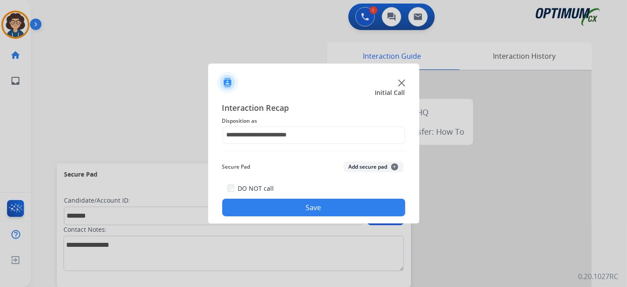
click at [361, 166] on button "Add secure pad +" at bounding box center [374, 167] width 60 height 11
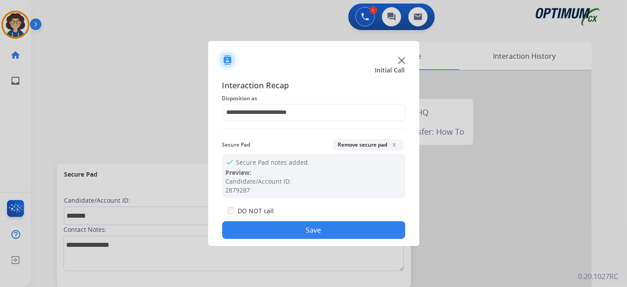
click at [314, 231] on button "Save" at bounding box center [313, 230] width 183 height 18
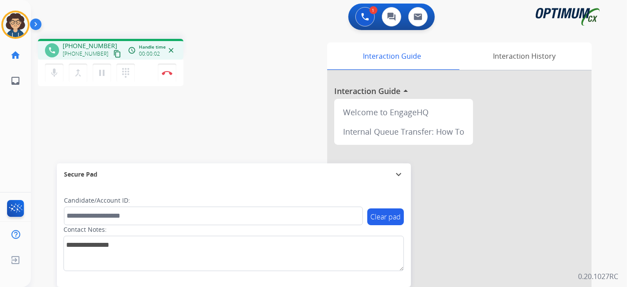
click at [113, 53] on mat-icon "content_copy" at bounding box center [117, 54] width 8 height 8
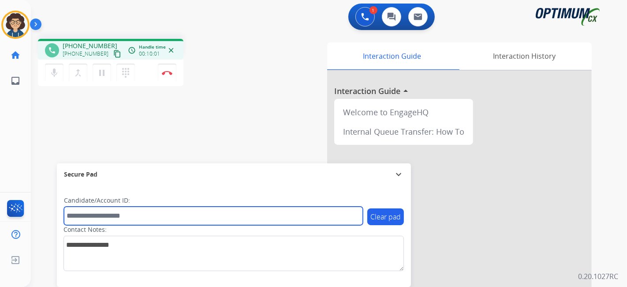
click at [139, 222] on input "text" at bounding box center [213, 216] width 299 height 19
paste input "*******"
type input "*******"
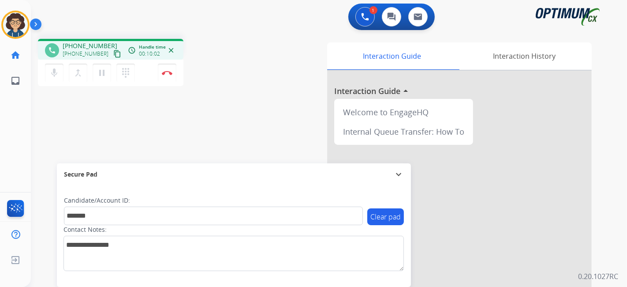
click at [190, 134] on div "phone [PHONE_NUMBER] [PHONE_NUMBER] content_copy access_time Call metrics Queue…" at bounding box center [318, 216] width 575 height 368
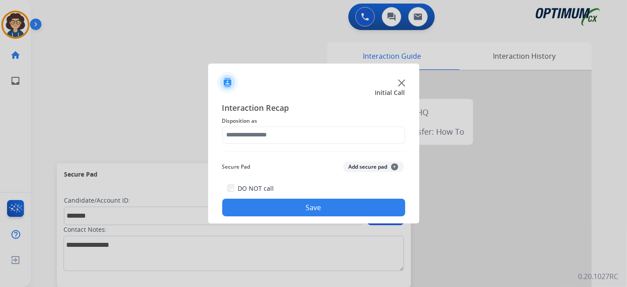
drag, startPoint x: 171, startPoint y: 75, endPoint x: 250, endPoint y: 117, distance: 89.4
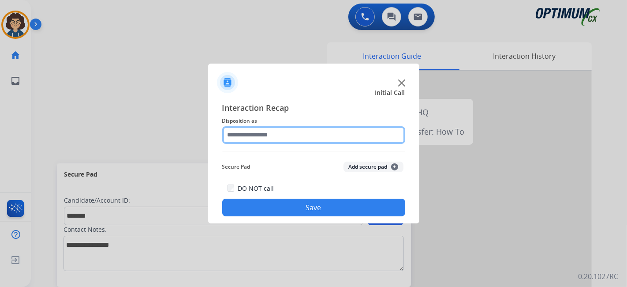
click at [258, 128] on input "text" at bounding box center [313, 135] width 183 height 18
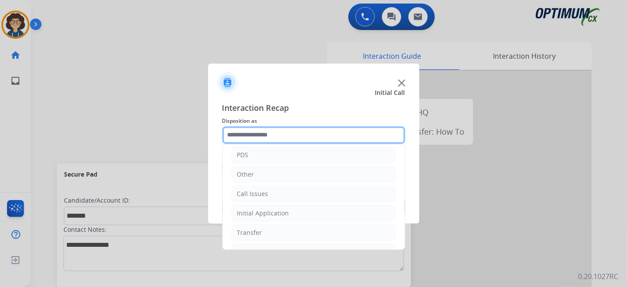
scroll to position [58, 0]
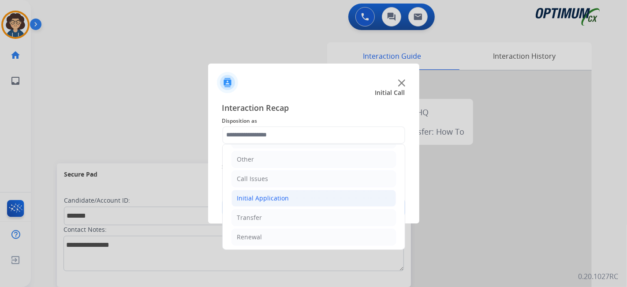
drag, startPoint x: 283, startPoint y: 194, endPoint x: 296, endPoint y: 191, distance: 13.3
click at [283, 194] on div "Initial Application" at bounding box center [263, 198] width 52 height 9
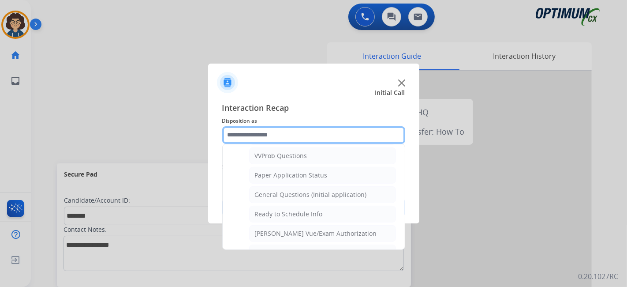
scroll to position [496, 0]
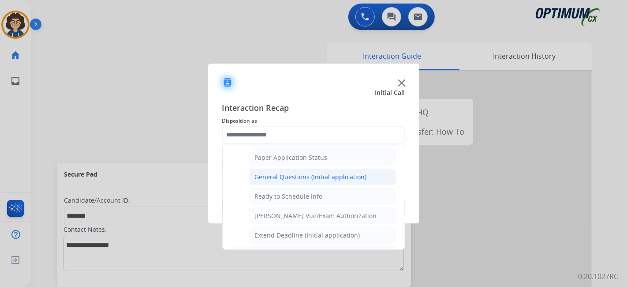
click at [348, 173] on div "General Questions (Initial application)" at bounding box center [311, 177] width 112 height 9
type input "**********"
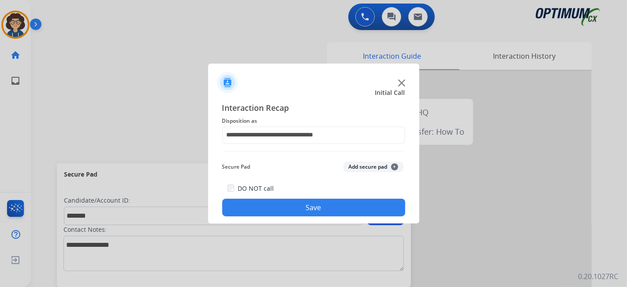
click at [362, 164] on button "Add secure pad +" at bounding box center [374, 167] width 60 height 11
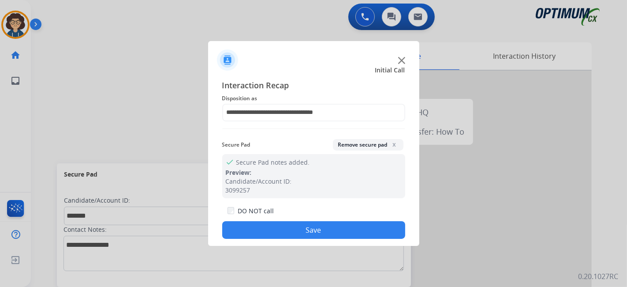
click at [317, 228] on button "Save" at bounding box center [313, 230] width 183 height 18
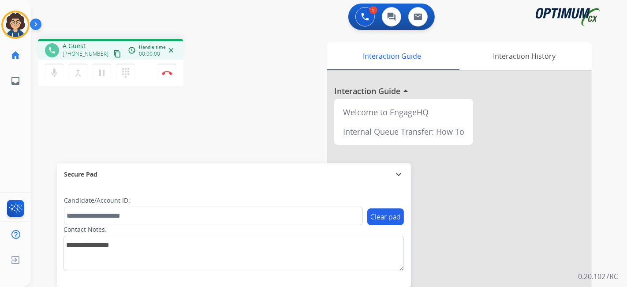
click at [113, 53] on mat-icon "content_copy" at bounding box center [117, 54] width 8 height 8
click at [208, 99] on div "phone [PHONE_NUMBER] [PHONE_NUMBER] content_copy access_time Call metrics Queue…" at bounding box center [318, 216] width 575 height 368
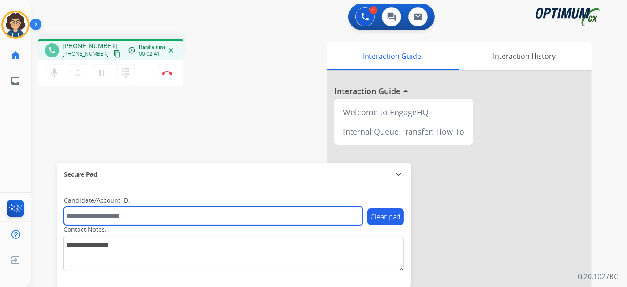
click at [128, 211] on input "text" at bounding box center [213, 216] width 299 height 19
paste input "*******"
type input "*******"
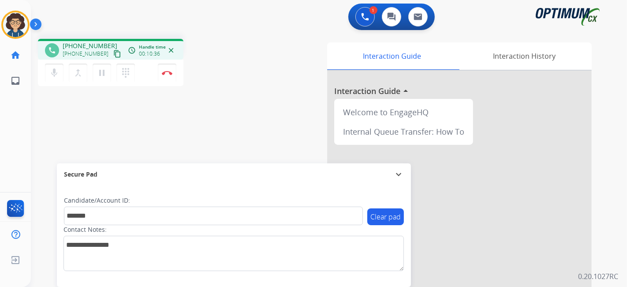
click at [263, 75] on div "Interaction Guide Interaction History Interaction Guide arrow_drop_up Welcome t…" at bounding box center [427, 220] width 329 height 357
click at [255, 86] on div "phone [PHONE_NUMBER] [PHONE_NUMBER] content_copy access_time Call metrics Queue…" at bounding box center [149, 64] width 222 height 50
click at [169, 73] on img at bounding box center [167, 73] width 11 height 4
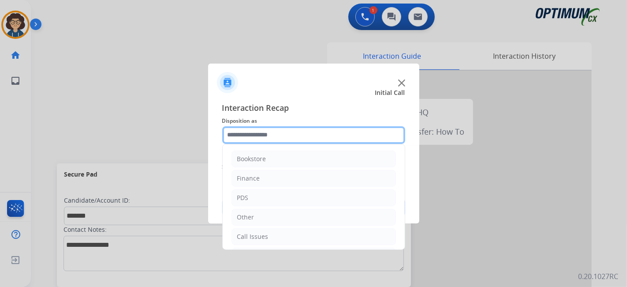
click at [309, 142] on input "text" at bounding box center [313, 135] width 183 height 18
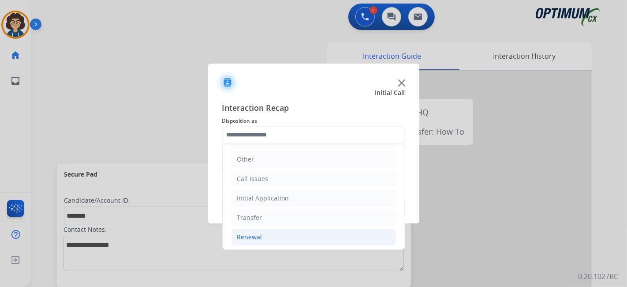
click at [292, 229] on li "Renewal" at bounding box center [314, 237] width 165 height 17
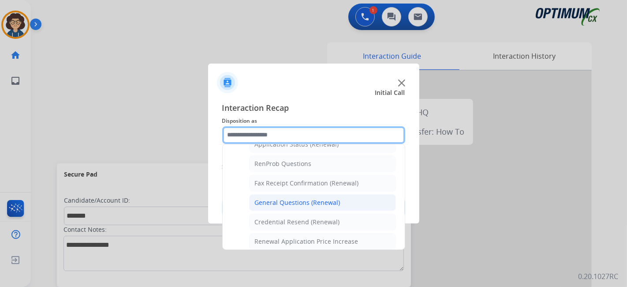
scroll to position [220, 0]
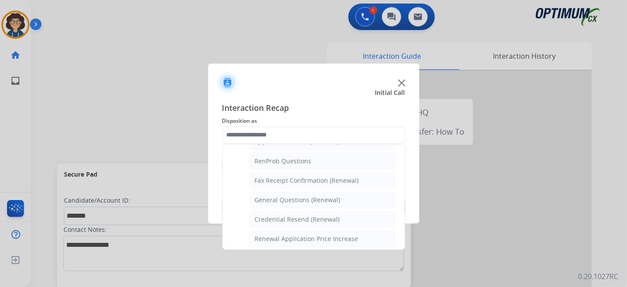
drag, startPoint x: 307, startPoint y: 195, endPoint x: 317, endPoint y: 190, distance: 10.9
click at [307, 195] on div "General Questions (Renewal)" at bounding box center [298, 199] width 86 height 9
type input "**********"
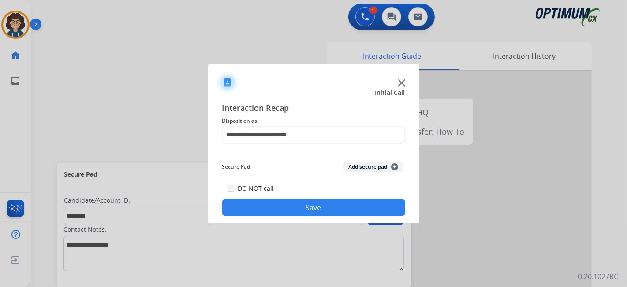
click at [363, 169] on button "Add secure pad +" at bounding box center [374, 167] width 60 height 11
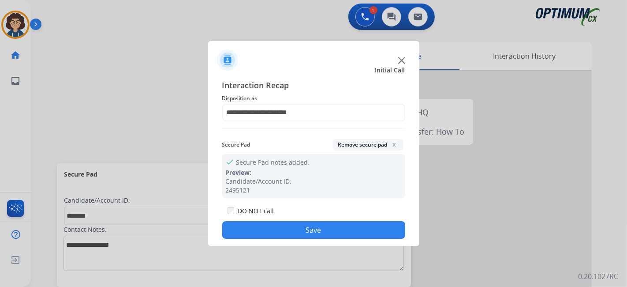
click at [324, 226] on button "Save" at bounding box center [313, 230] width 183 height 18
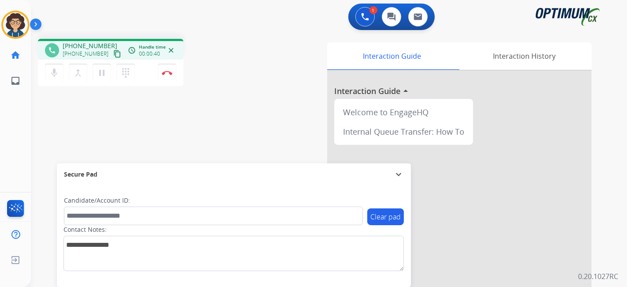
click at [113, 51] on mat-icon "content_copy" at bounding box center [117, 54] width 8 height 8
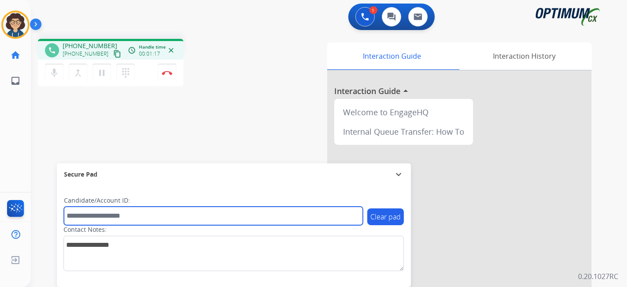
click at [129, 207] on input "text" at bounding box center [213, 216] width 299 height 19
paste input "*******"
type input "*******"
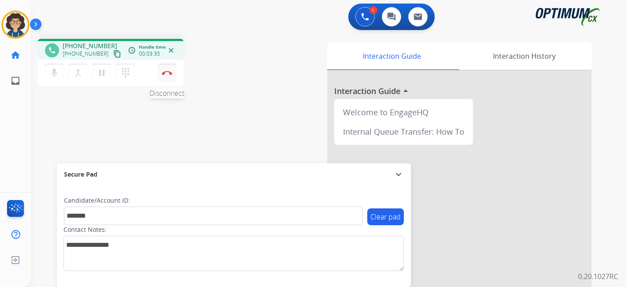
click at [171, 74] on img at bounding box center [167, 73] width 11 height 4
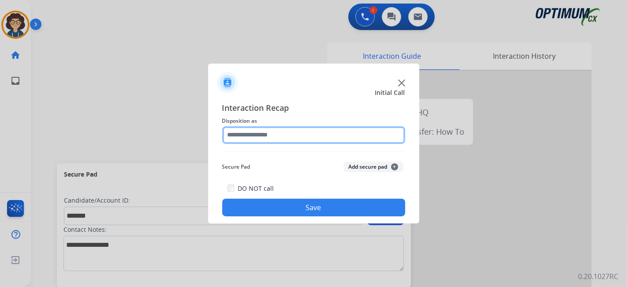
click at [299, 132] on input "text" at bounding box center [313, 135] width 183 height 18
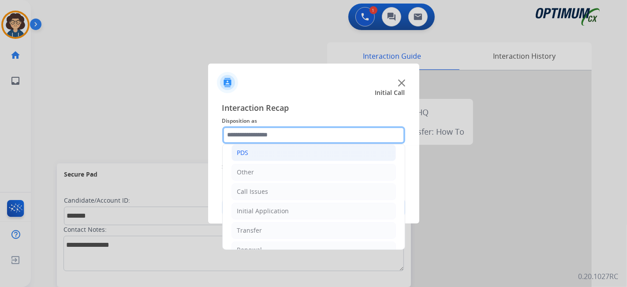
scroll to position [58, 0]
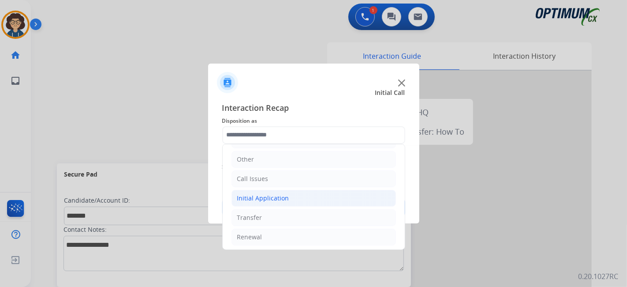
click at [326, 195] on li "Initial Application" at bounding box center [314, 198] width 165 height 17
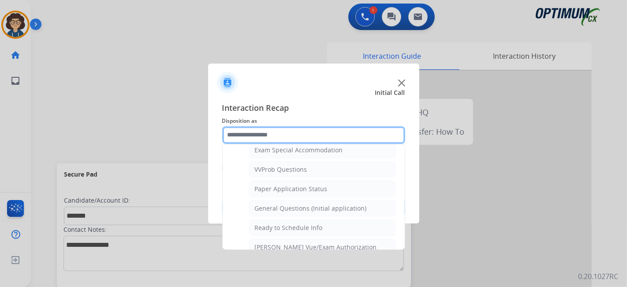
scroll to position [466, 0]
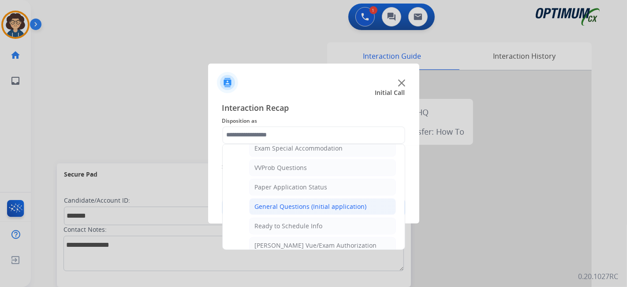
click at [355, 203] on div "General Questions (Initial application)" at bounding box center [311, 206] width 112 height 9
type input "**********"
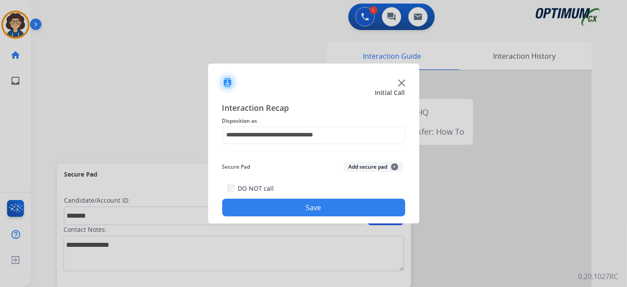
click at [369, 170] on button "Add secure pad +" at bounding box center [374, 167] width 60 height 11
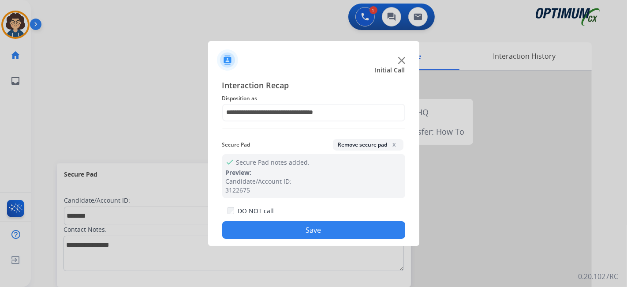
drag, startPoint x: 329, startPoint y: 241, endPoint x: 328, endPoint y: 236, distance: 5.8
click at [329, 241] on div "**********" at bounding box center [313, 159] width 211 height 174
click at [315, 229] on button "Save" at bounding box center [313, 230] width 183 height 18
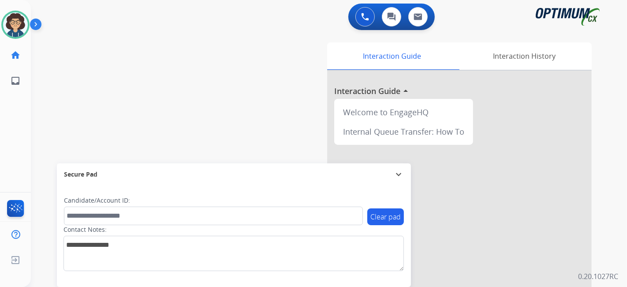
click at [31, 21] on img at bounding box center [37, 26] width 15 height 17
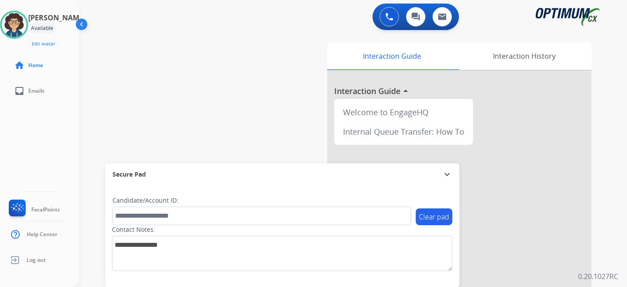
click at [82, 23] on img at bounding box center [82, 26] width 17 height 17
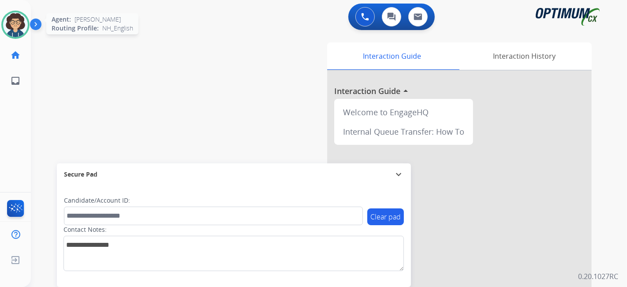
click at [21, 30] on img at bounding box center [15, 24] width 25 height 25
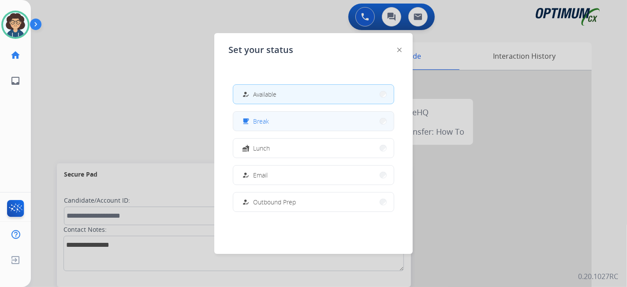
click at [287, 129] on button "free_breakfast Break" at bounding box center [313, 121] width 161 height 19
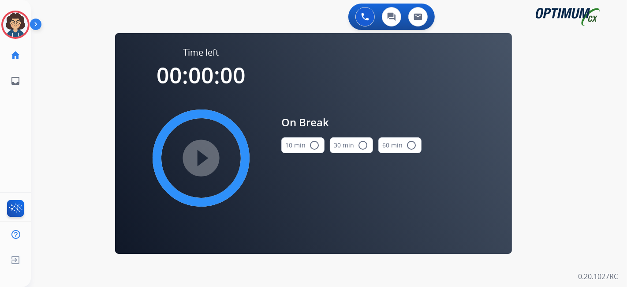
click at [303, 143] on button "10 min radio_button_unchecked" at bounding box center [303, 145] width 43 height 16
click at [207, 162] on mat-icon "play_circle_filled" at bounding box center [201, 158] width 11 height 11
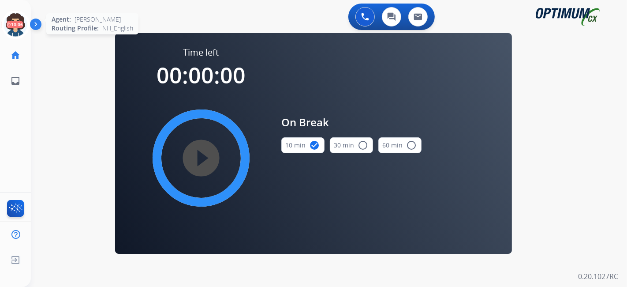
click at [20, 27] on icon at bounding box center [15, 25] width 29 height 29
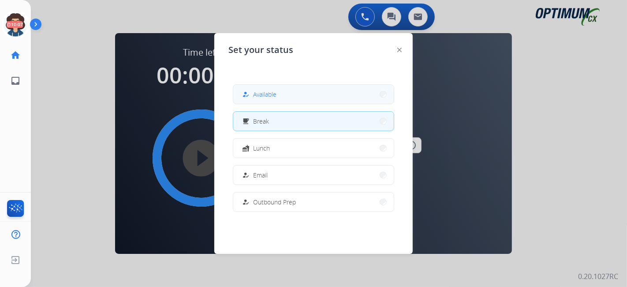
click at [254, 90] on div "how_to_reg Available" at bounding box center [258, 94] width 36 height 11
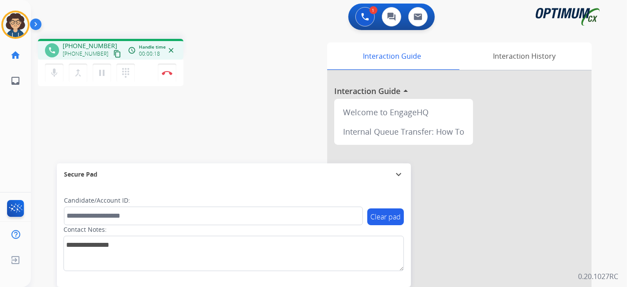
click at [113, 55] on mat-icon "content_copy" at bounding box center [117, 54] width 8 height 8
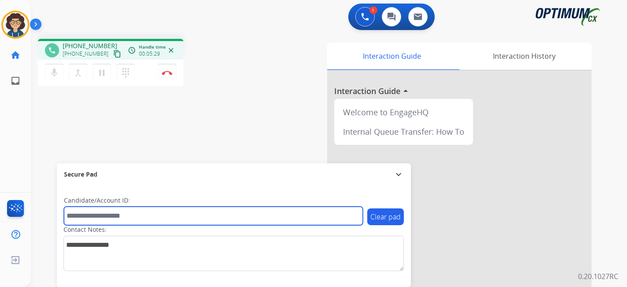
click at [165, 211] on input "text" at bounding box center [213, 216] width 299 height 19
paste input "*********"
type input "*********"
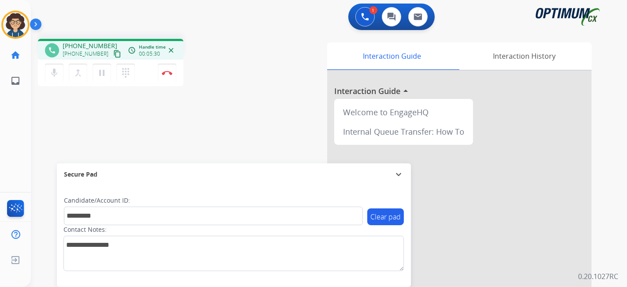
click at [202, 122] on div "phone [PHONE_NUMBER] [PHONE_NUMBER] content_copy access_time Call metrics Queue…" at bounding box center [318, 216] width 575 height 368
click at [170, 76] on button "Disconnect" at bounding box center [167, 73] width 19 height 19
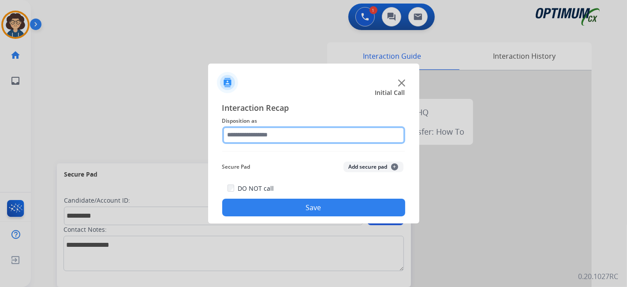
click at [322, 133] on input "text" at bounding box center [313, 135] width 183 height 18
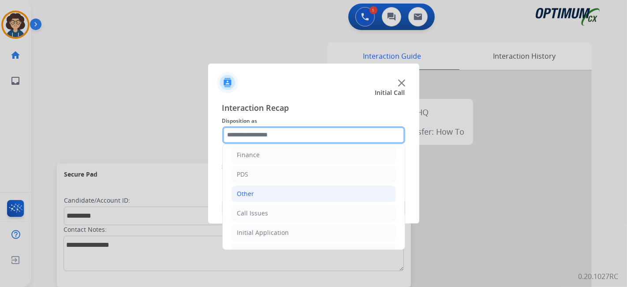
scroll to position [0, 0]
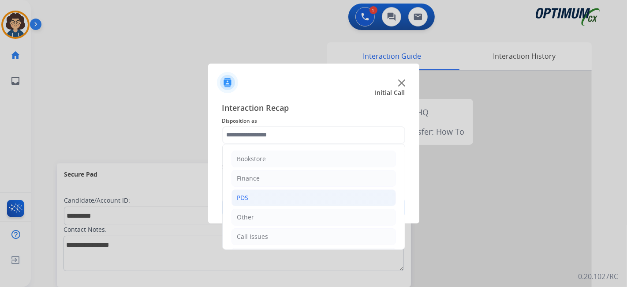
click at [276, 195] on li "PDS" at bounding box center [314, 197] width 165 height 17
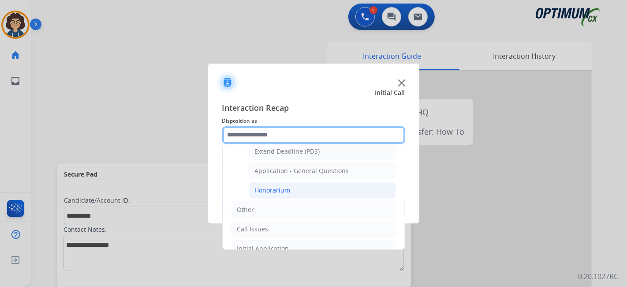
scroll to position [247, 0]
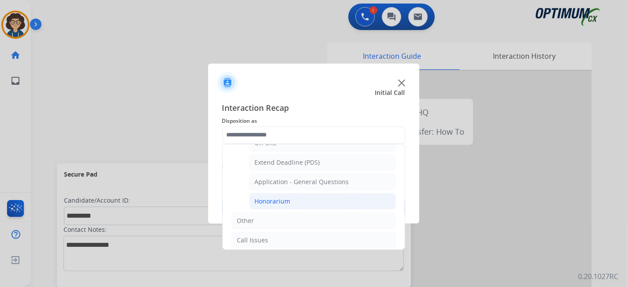
click at [344, 193] on li "Honorarium" at bounding box center [322, 201] width 147 height 17
type input "**********"
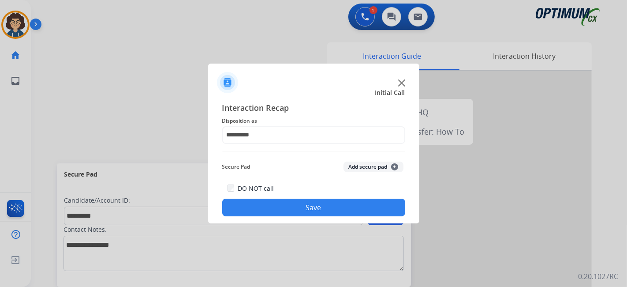
click at [364, 165] on button "Add secure pad +" at bounding box center [374, 167] width 60 height 11
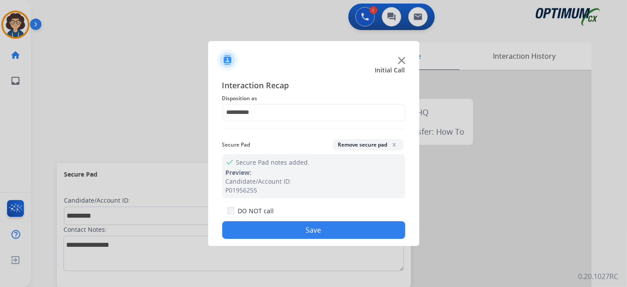
click at [322, 236] on button "Save" at bounding box center [313, 230] width 183 height 18
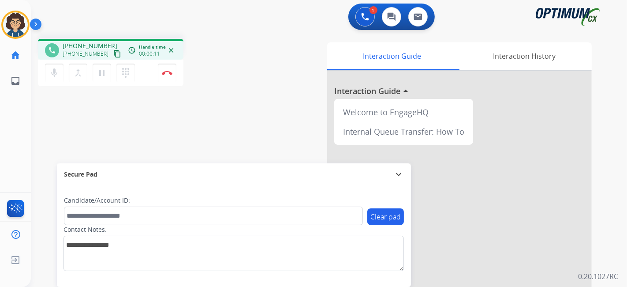
drag, startPoint x: 110, startPoint y: 55, endPoint x: 144, endPoint y: 1, distance: 63.7
click at [113, 53] on mat-icon "content_copy" at bounding box center [117, 54] width 8 height 8
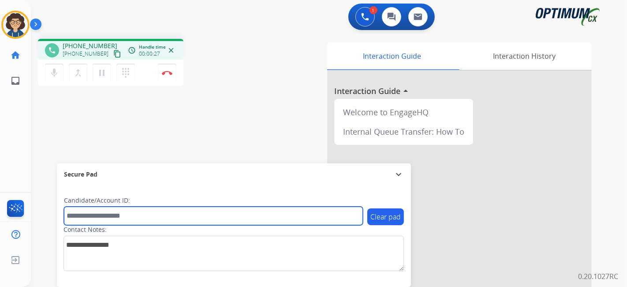
click at [179, 222] on input "text" at bounding box center [213, 216] width 299 height 19
paste input "*******"
click at [69, 218] on input "*******" at bounding box center [213, 216] width 299 height 19
click at [124, 216] on input "*******" at bounding box center [213, 216] width 299 height 19
type input "*******"
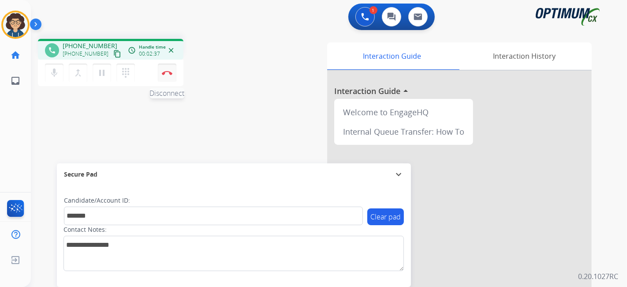
click at [169, 72] on img at bounding box center [167, 73] width 11 height 4
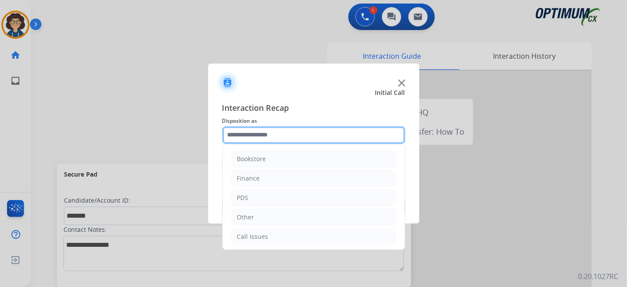
click at [324, 129] on input "text" at bounding box center [313, 135] width 183 height 18
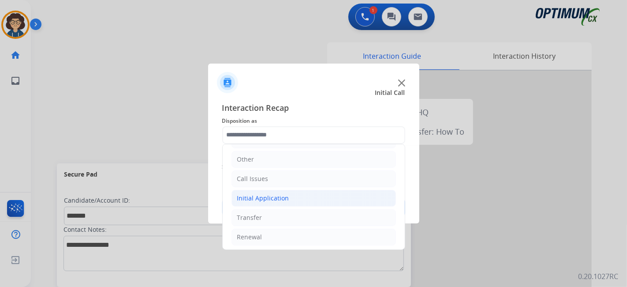
drag, startPoint x: 286, startPoint y: 197, endPoint x: 355, endPoint y: 196, distance: 69.3
click at [287, 196] on li "Initial Application" at bounding box center [314, 198] width 165 height 17
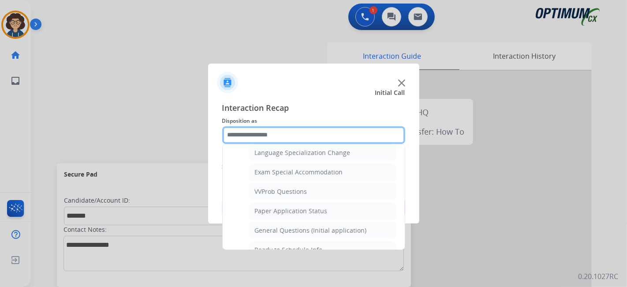
scroll to position [458, 0]
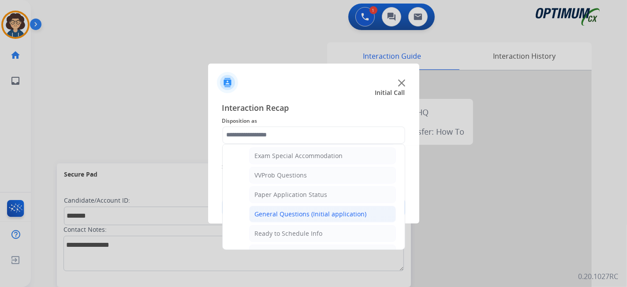
click at [346, 210] on div "General Questions (Initial application)" at bounding box center [311, 214] width 112 height 9
type input "**********"
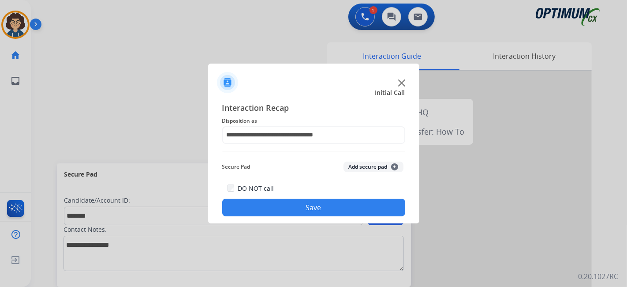
click at [372, 169] on button "Add secure pad +" at bounding box center [374, 167] width 60 height 11
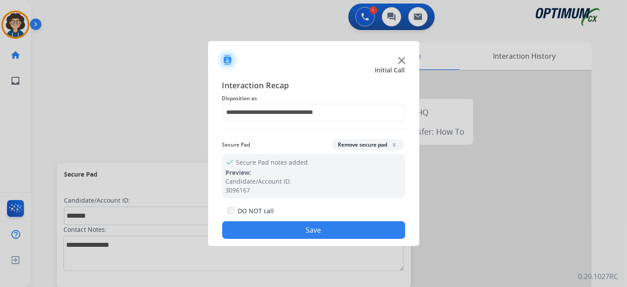
click at [320, 229] on button "Save" at bounding box center [313, 230] width 183 height 18
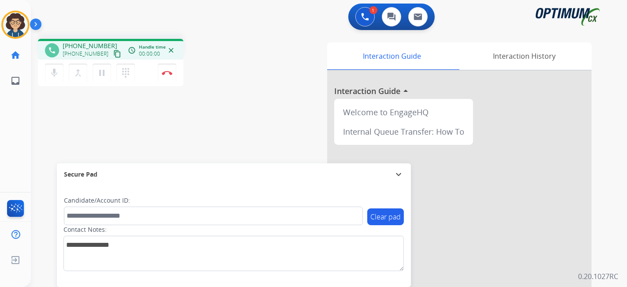
click at [113, 55] on mat-icon "content_copy" at bounding box center [117, 54] width 8 height 8
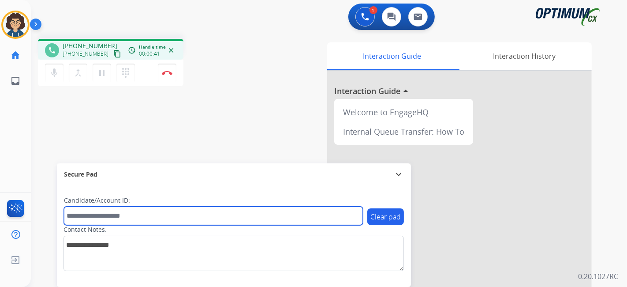
click at [126, 215] on input "text" at bounding box center [213, 216] width 299 height 19
paste input "*******"
type input "*******"
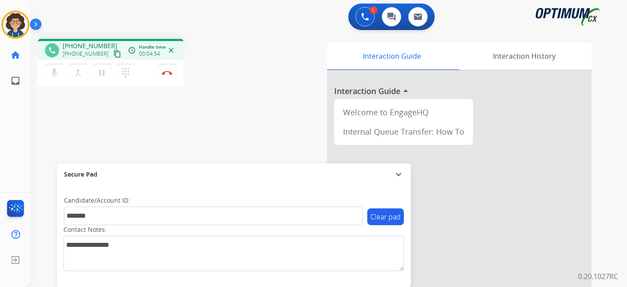
click at [240, 34] on div "phone [PHONE_NUMBER] [PHONE_NUMBER] content_copy access_time Call metrics Queue…" at bounding box center [318, 216] width 575 height 368
click at [175, 72] on button "Disconnect" at bounding box center [167, 73] width 19 height 19
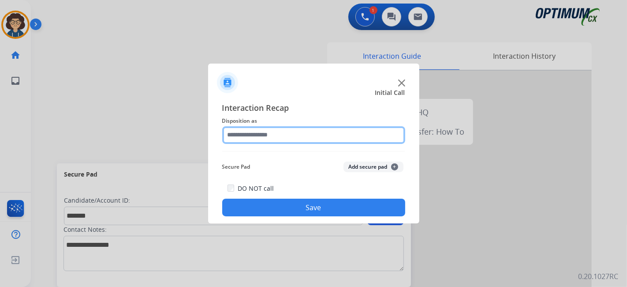
click at [287, 127] on input "text" at bounding box center [313, 135] width 183 height 18
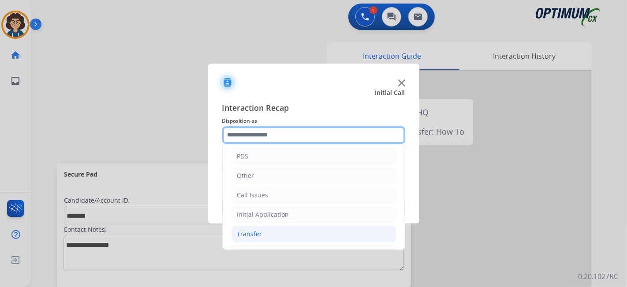
scroll to position [58, 0]
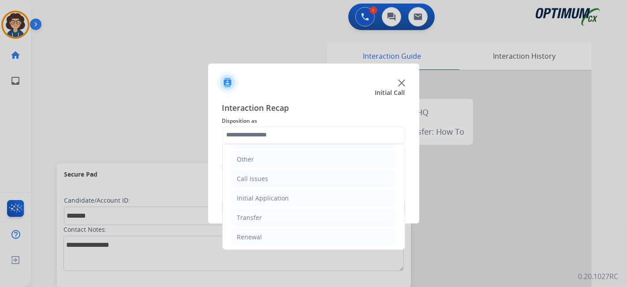
click at [285, 225] on ul "Bookstore Finance PDS Other Call Issues Initial Application Transfer Renewal" at bounding box center [314, 168] width 182 height 165
click at [284, 229] on li "Renewal" at bounding box center [314, 237] width 165 height 17
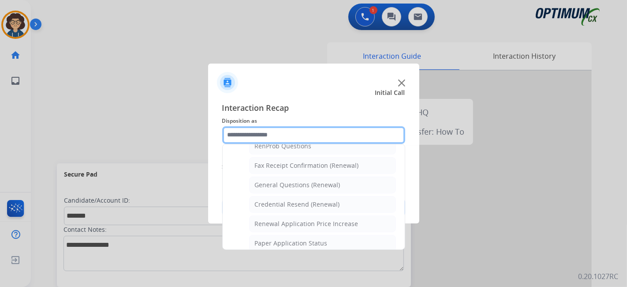
scroll to position [231, 0]
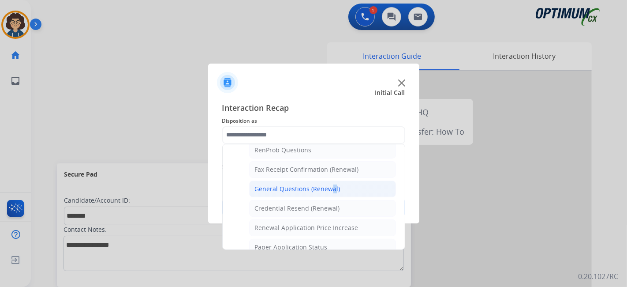
click at [329, 184] on div "General Questions (Renewal)" at bounding box center [298, 188] width 86 height 9
type input "**********"
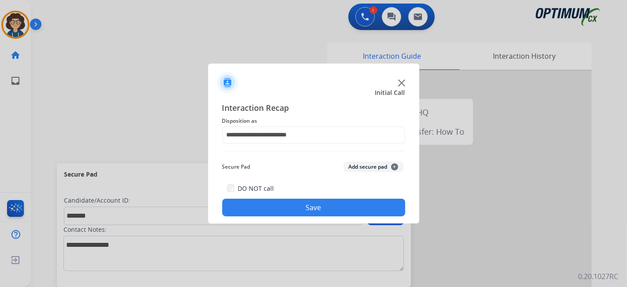
click at [351, 165] on button "Add secure pad +" at bounding box center [374, 167] width 60 height 11
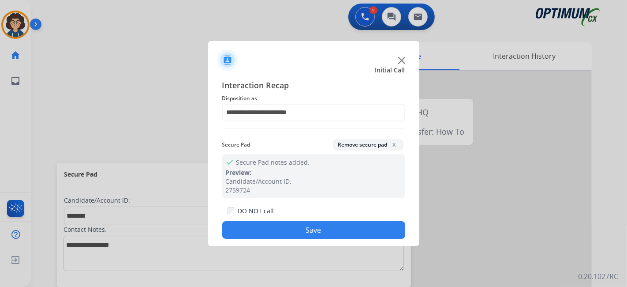
click at [314, 229] on button "Save" at bounding box center [313, 230] width 183 height 18
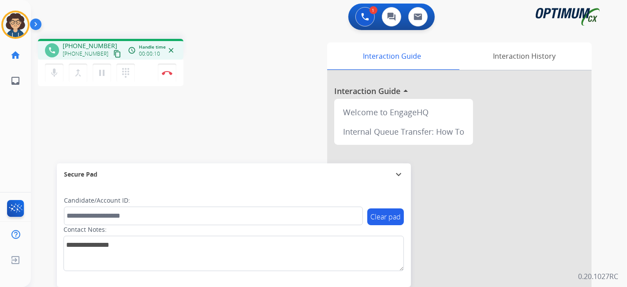
click at [113, 56] on mat-icon "content_copy" at bounding box center [117, 54] width 8 height 8
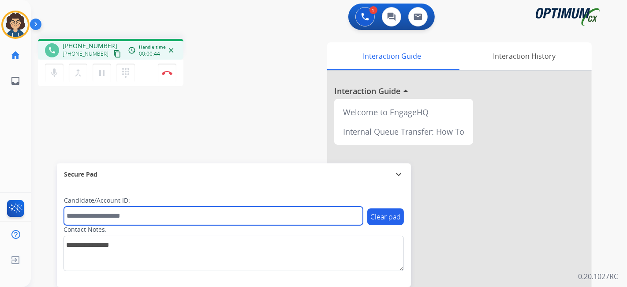
click at [150, 215] on input "text" at bounding box center [213, 216] width 299 height 19
paste input "*******"
type input "*******"
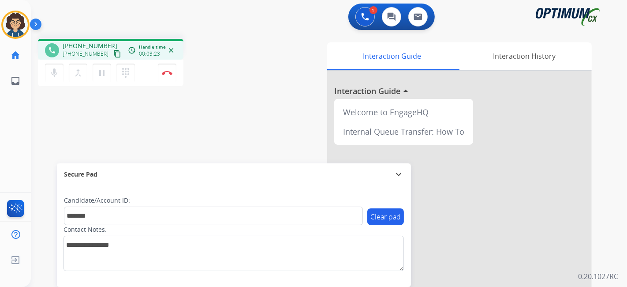
click at [263, 99] on div "phone [PHONE_NUMBER] [PHONE_NUMBER] content_copy access_time Call metrics Queue…" at bounding box center [318, 216] width 575 height 368
click at [165, 75] on button "Disconnect" at bounding box center [167, 73] width 19 height 19
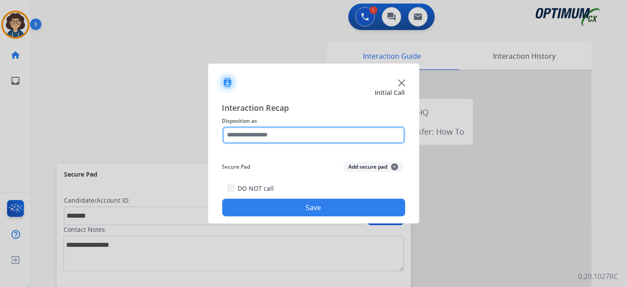
click at [323, 135] on input "text" at bounding box center [313, 135] width 183 height 18
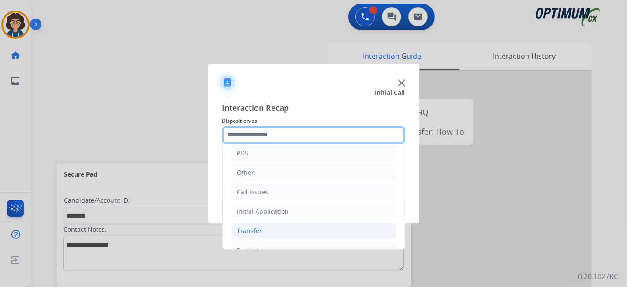
scroll to position [58, 0]
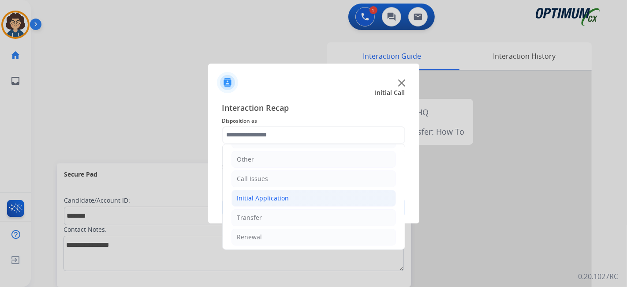
click at [300, 198] on li "Initial Application" at bounding box center [314, 198] width 165 height 17
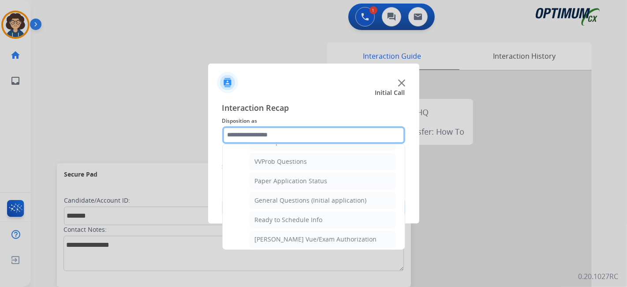
scroll to position [476, 0]
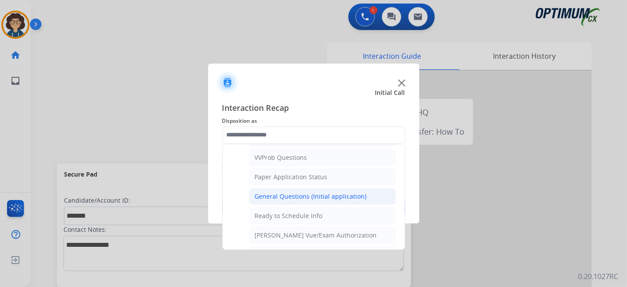
click at [321, 192] on div "General Questions (Initial application)" at bounding box center [311, 196] width 112 height 9
type input "**********"
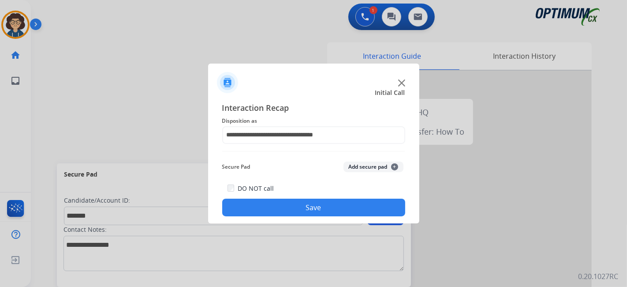
click at [369, 164] on button "Add secure pad +" at bounding box center [374, 167] width 60 height 11
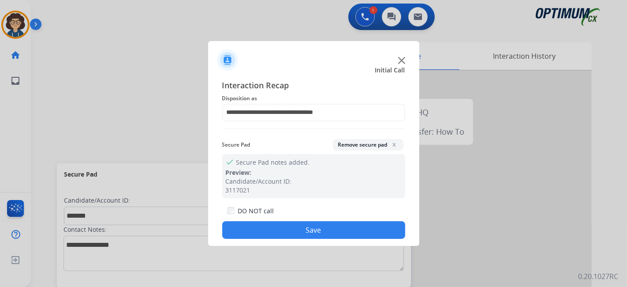
click at [285, 232] on button "Save" at bounding box center [313, 230] width 183 height 18
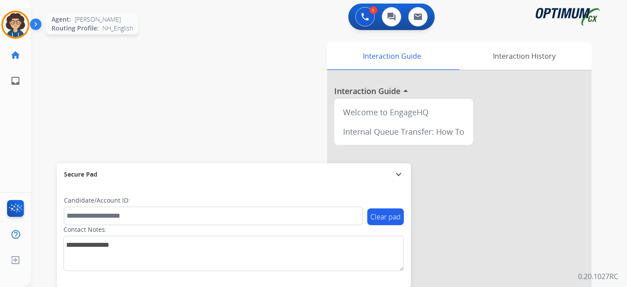
click at [17, 23] on img at bounding box center [15, 24] width 25 height 25
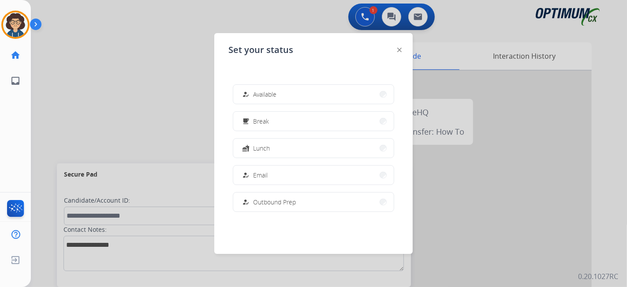
scroll to position [220, 0]
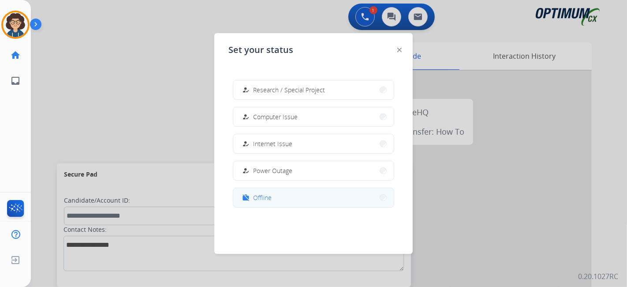
click at [295, 200] on button "work_off Offline" at bounding box center [313, 197] width 161 height 19
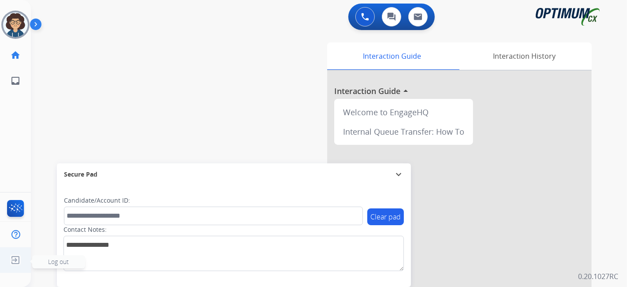
click at [17, 260] on img at bounding box center [16, 260] width 16 height 17
